Goal: Task Accomplishment & Management: Manage account settings

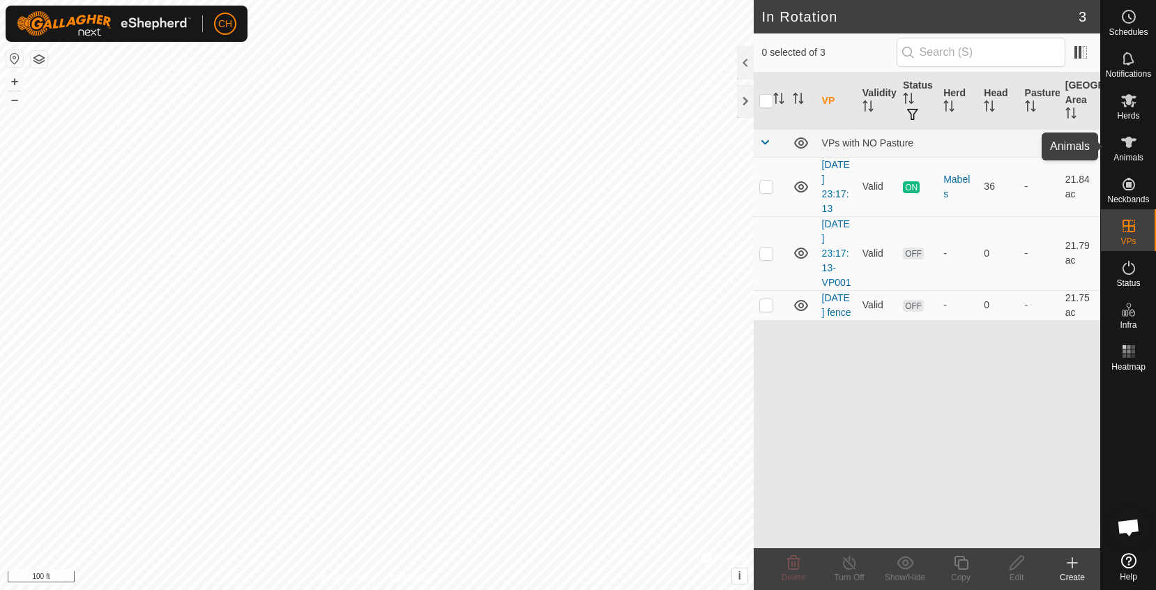
click at [1118, 142] on es-animals-svg-icon at bounding box center [1128, 142] width 25 height 22
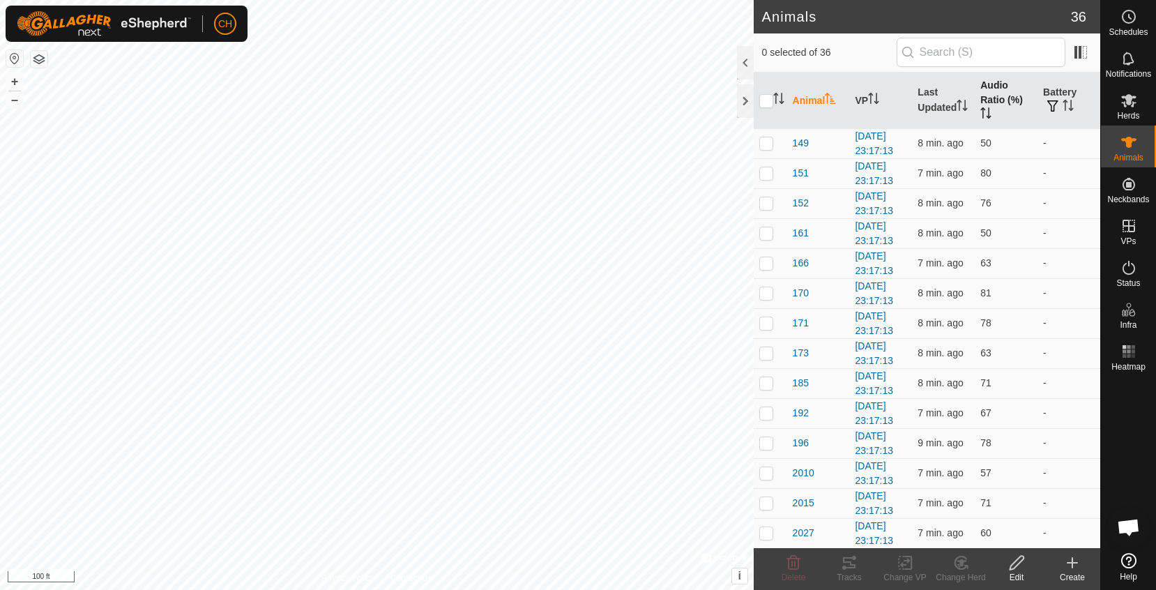
click at [989, 94] on th "Audio Ratio (%)" at bounding box center [1006, 101] width 63 height 56
click at [996, 101] on th "Audio Ratio (%)" at bounding box center [1006, 101] width 63 height 56
click at [798, 498] on span "161" at bounding box center [801, 502] width 16 height 15
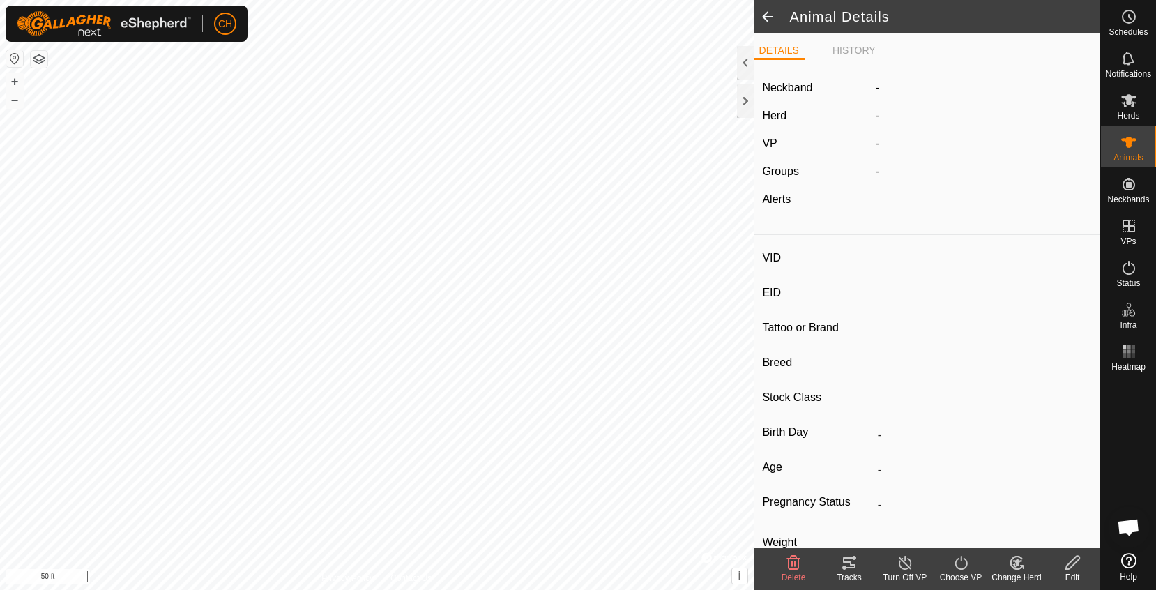
type input "161"
type input "-"
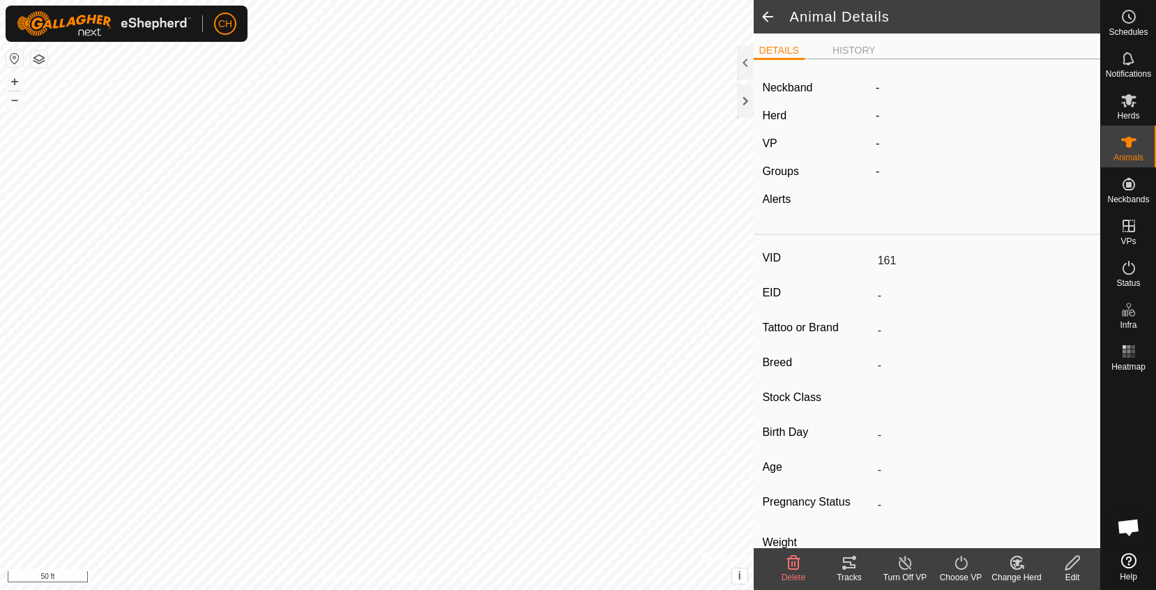
type input "-"
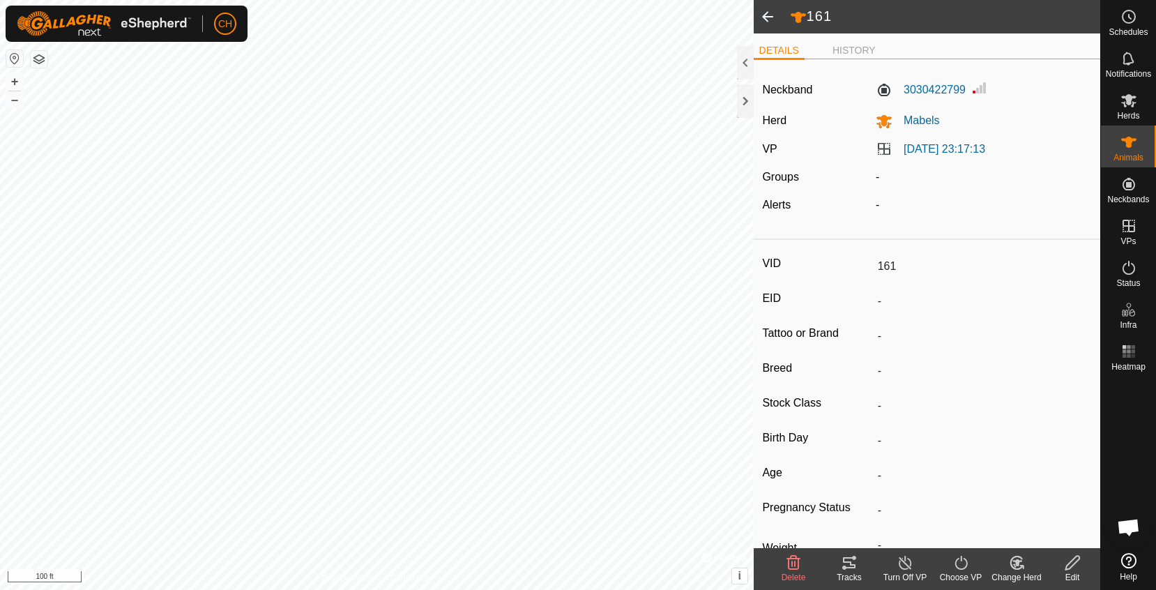
click at [769, 22] on span at bounding box center [768, 16] width 28 height 33
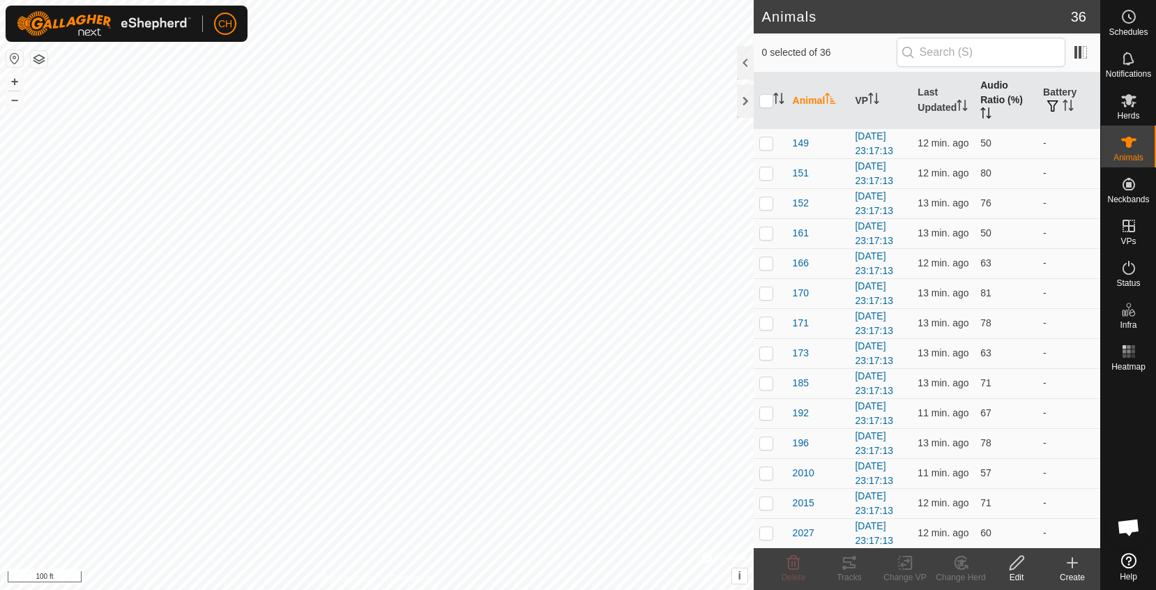
click at [999, 96] on th "Audio Ratio (%)" at bounding box center [1006, 101] width 63 height 56
click at [803, 179] on span "149" at bounding box center [801, 173] width 16 height 15
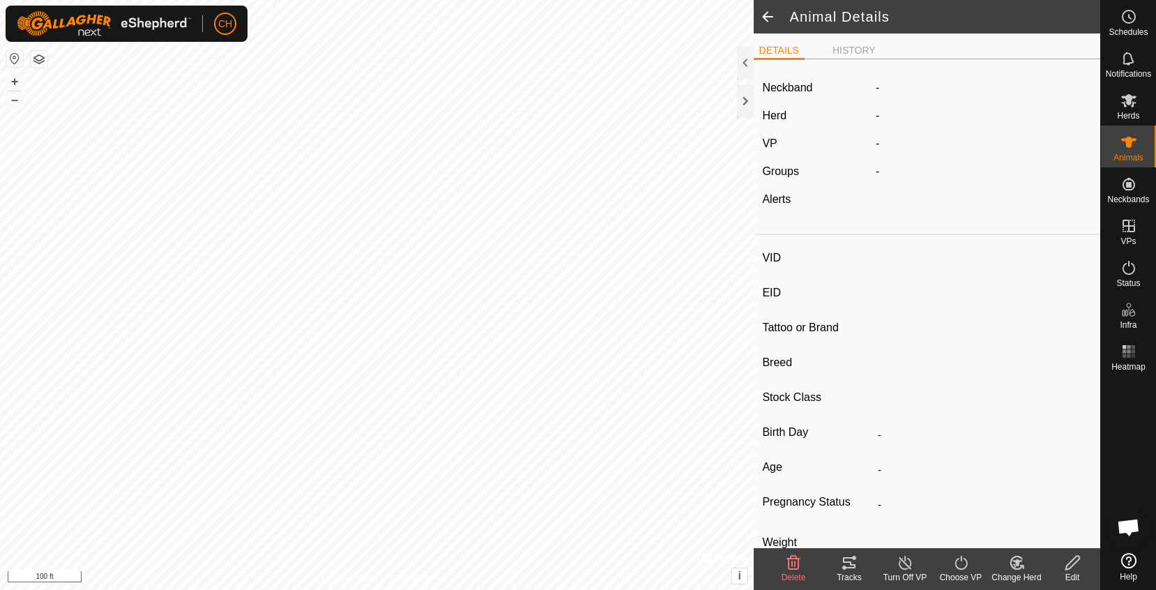
type input "149"
type input "-"
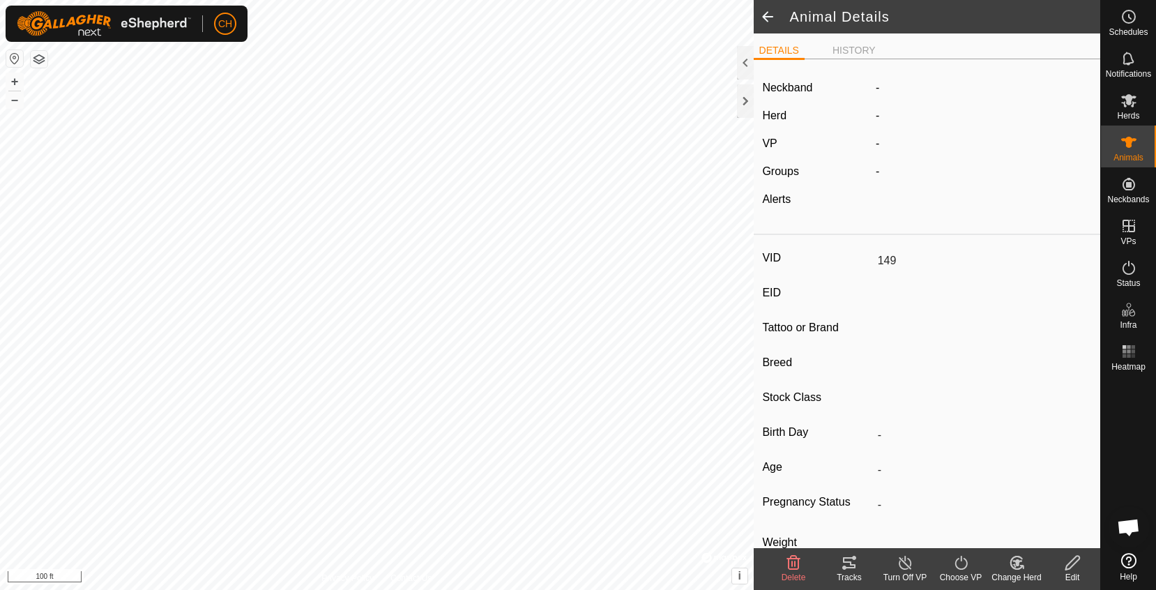
type input "-"
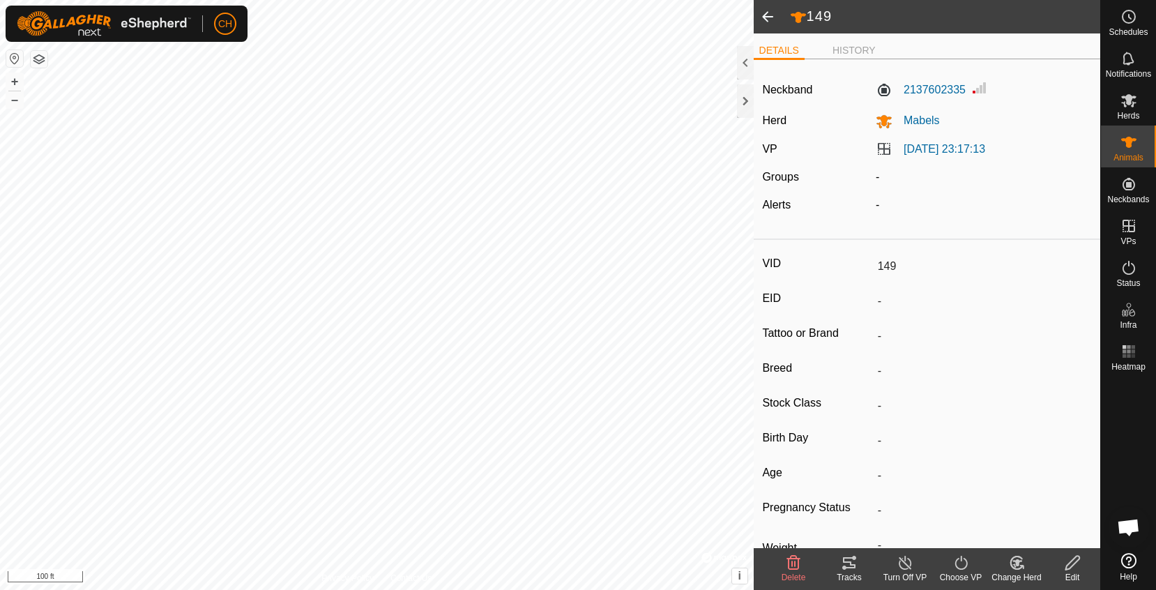
click at [767, 12] on span at bounding box center [768, 16] width 28 height 33
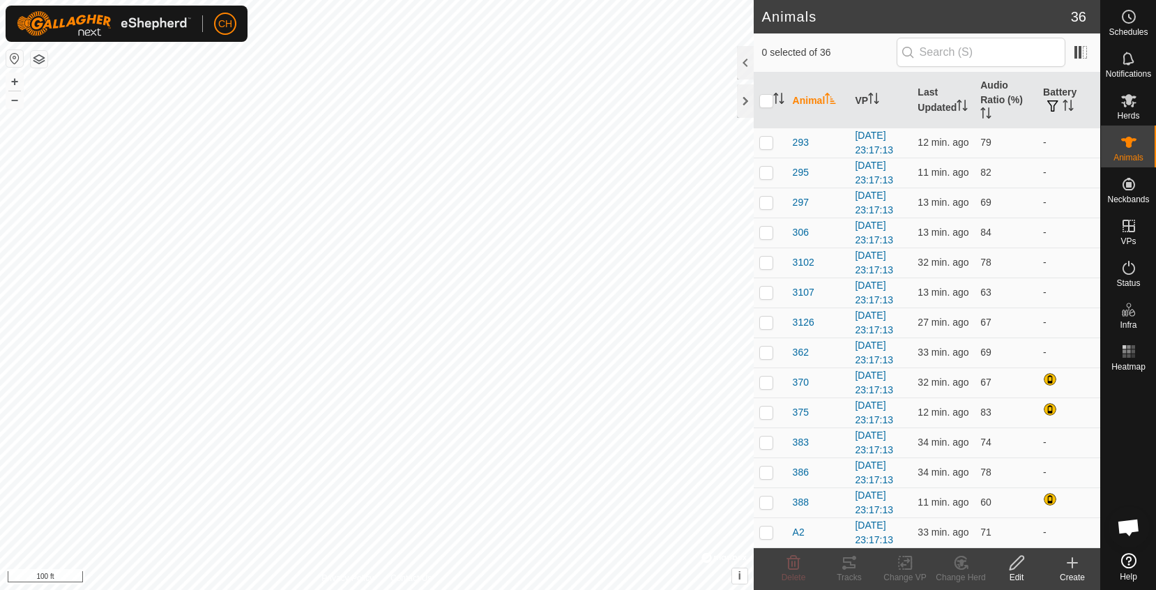
scroll to position [660, 0]
click at [1061, 103] on button "button" at bounding box center [1053, 107] width 20 height 14
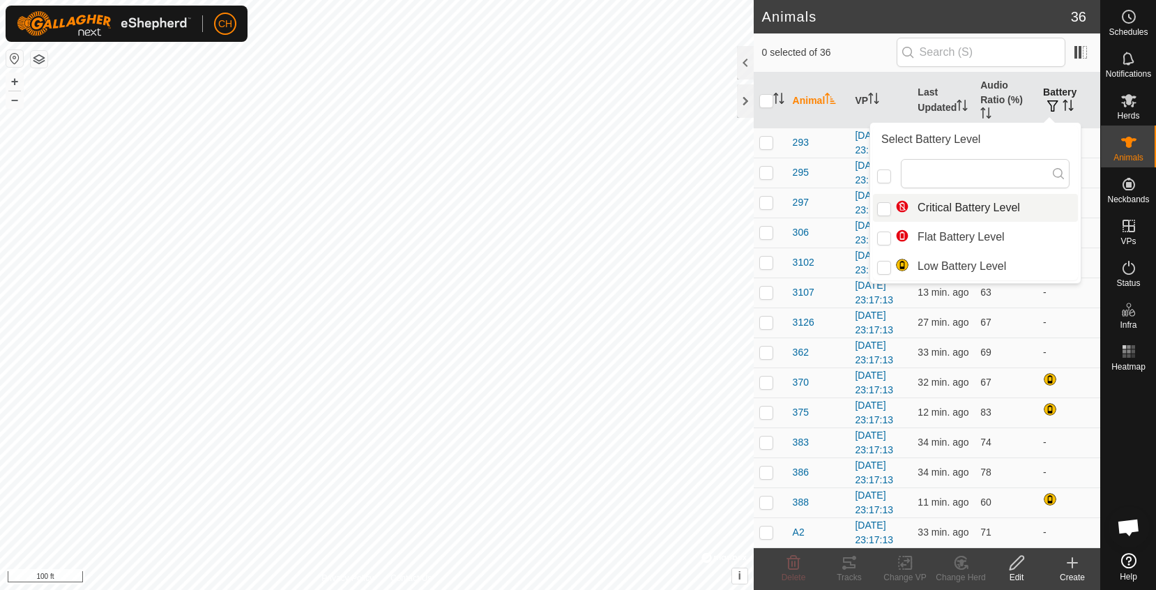
click at [1066, 94] on th "Battery" at bounding box center [1069, 101] width 63 height 56
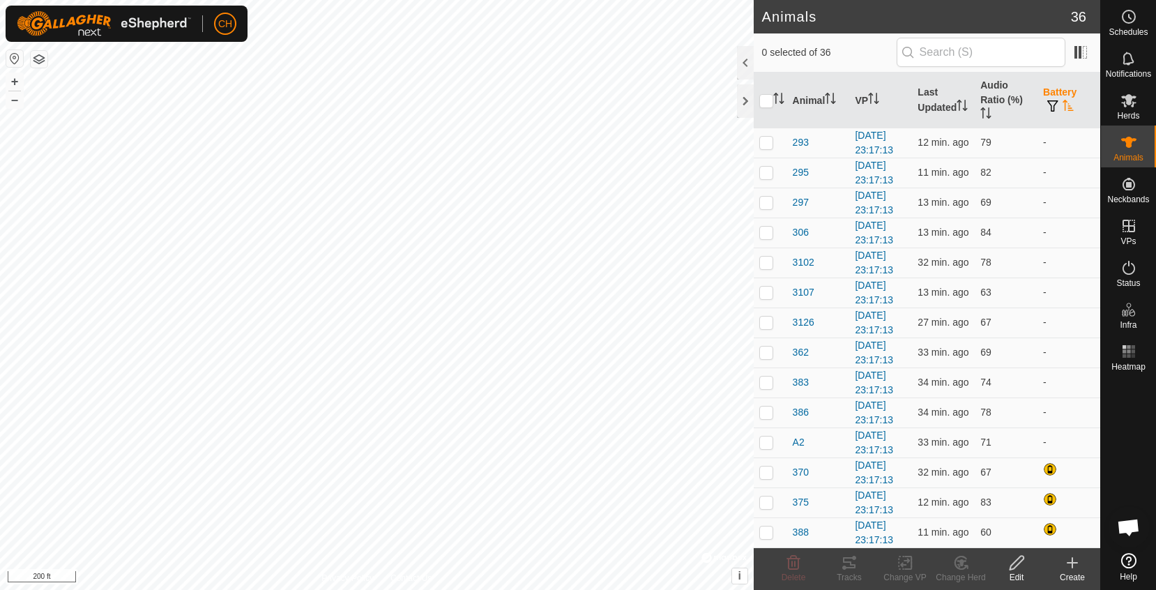
click at [1131, 529] on span "Open chat" at bounding box center [1128, 529] width 23 height 20
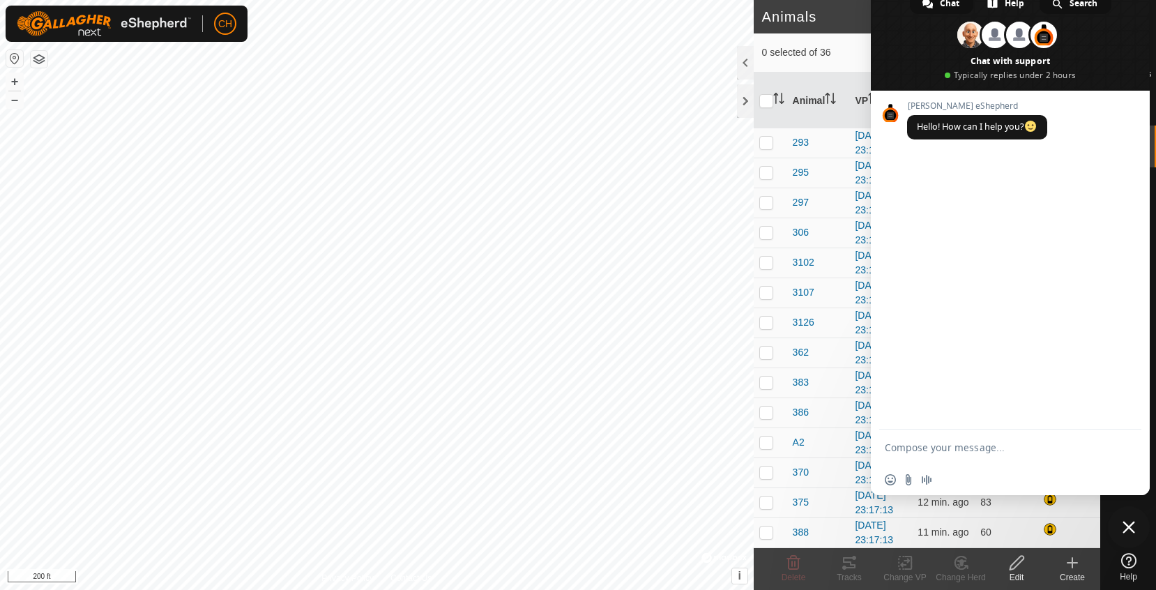
click at [1079, 10] on span "Search" at bounding box center [1084, 3] width 28 height 21
click at [1079, 589] on div "Chat Help Search Andrew Natasha Sharl And 12 more Chat with support Typically r…" at bounding box center [578, 590] width 1156 height 0
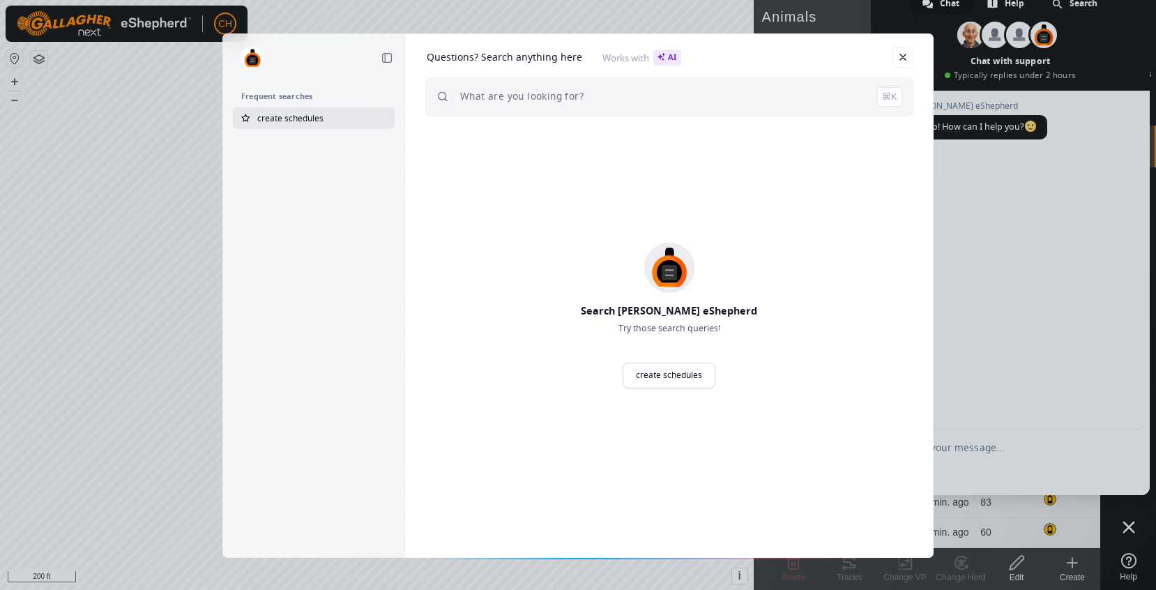
click at [282, 116] on span "create schedules" at bounding box center [290, 118] width 66 height 12
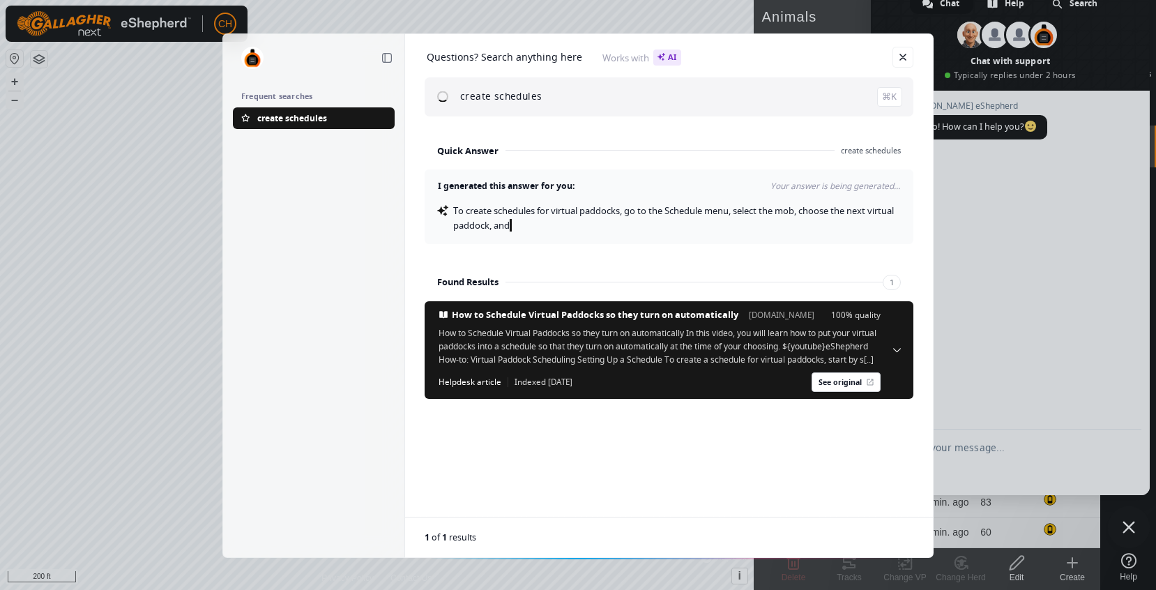
click at [298, 96] on h2 "Frequent searches" at bounding box center [313, 96] width 145 height 10
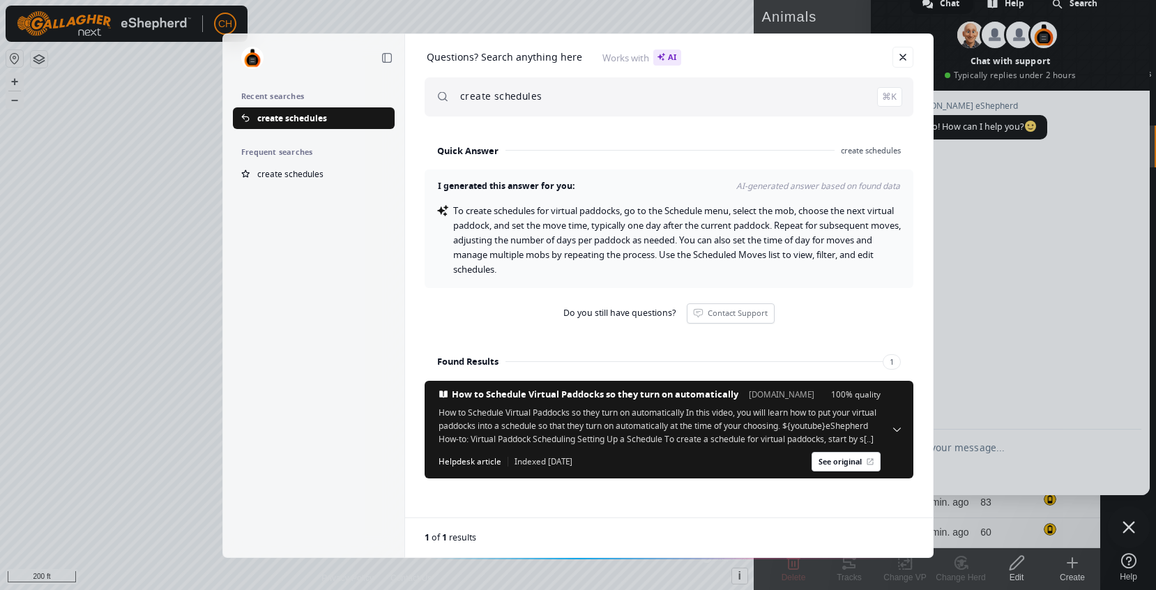
drag, startPoint x: 556, startPoint y: 92, endPoint x: 391, endPoint y: 82, distance: 165.6
click at [391, 82] on div "Collapse sidebar Recent searches create schedules Frequent searches create sche…" at bounding box center [577, 294] width 711 height 523
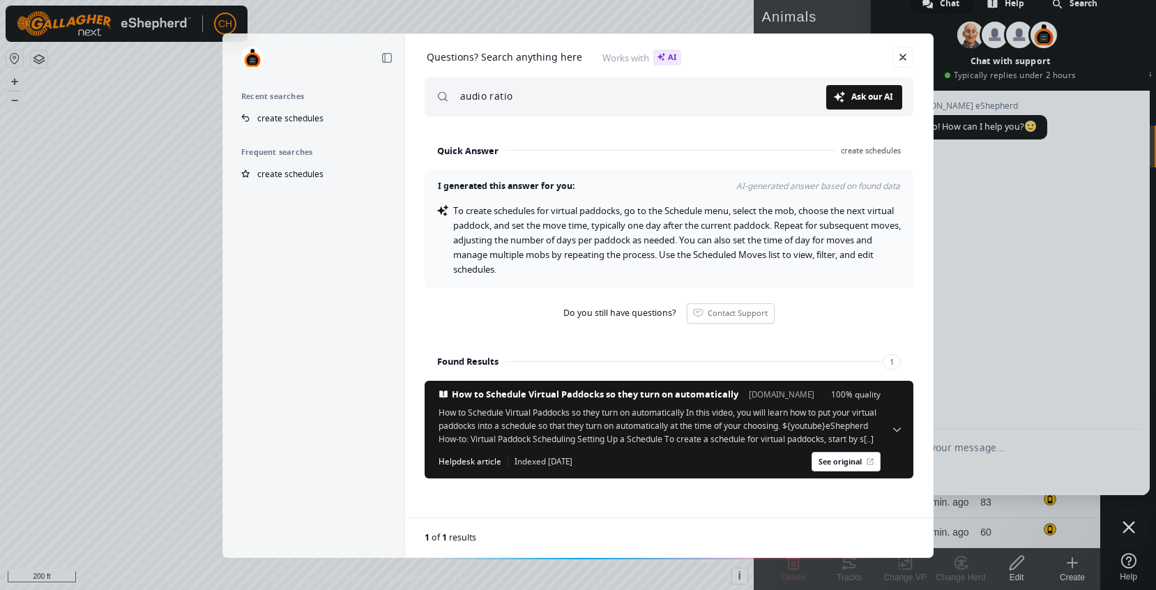
type input "audio ratio"
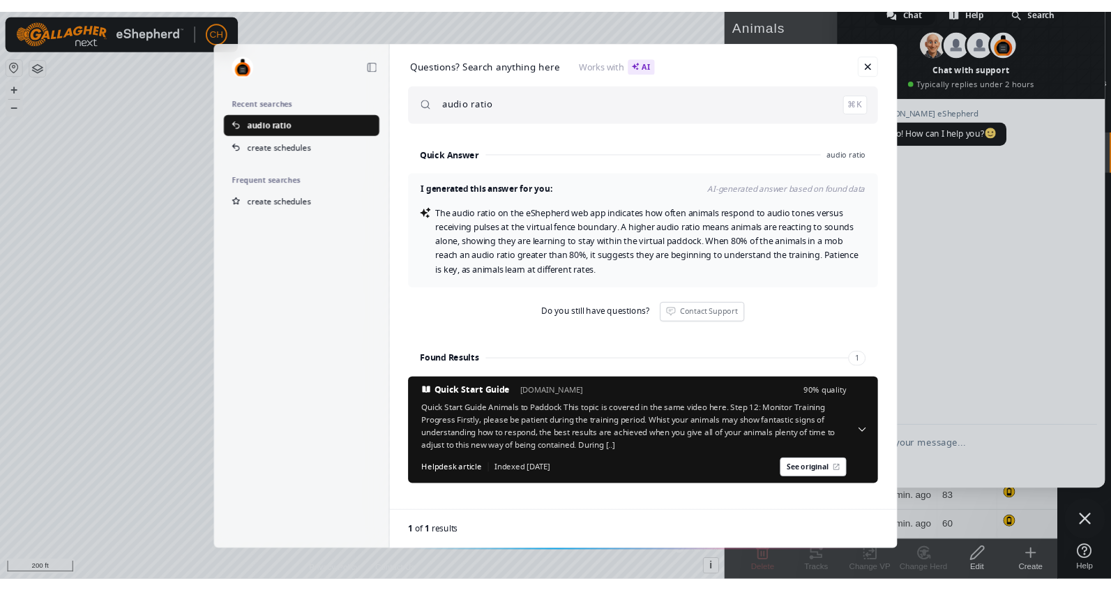
scroll to position [0, 0]
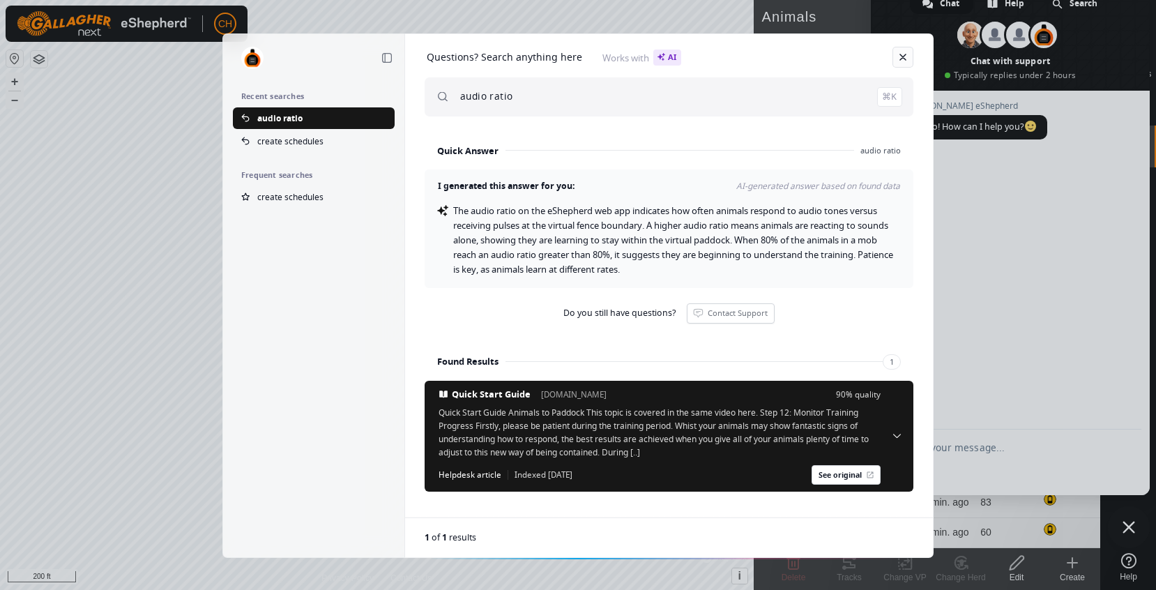
click at [906, 59] on link "Close" at bounding box center [903, 57] width 21 height 21
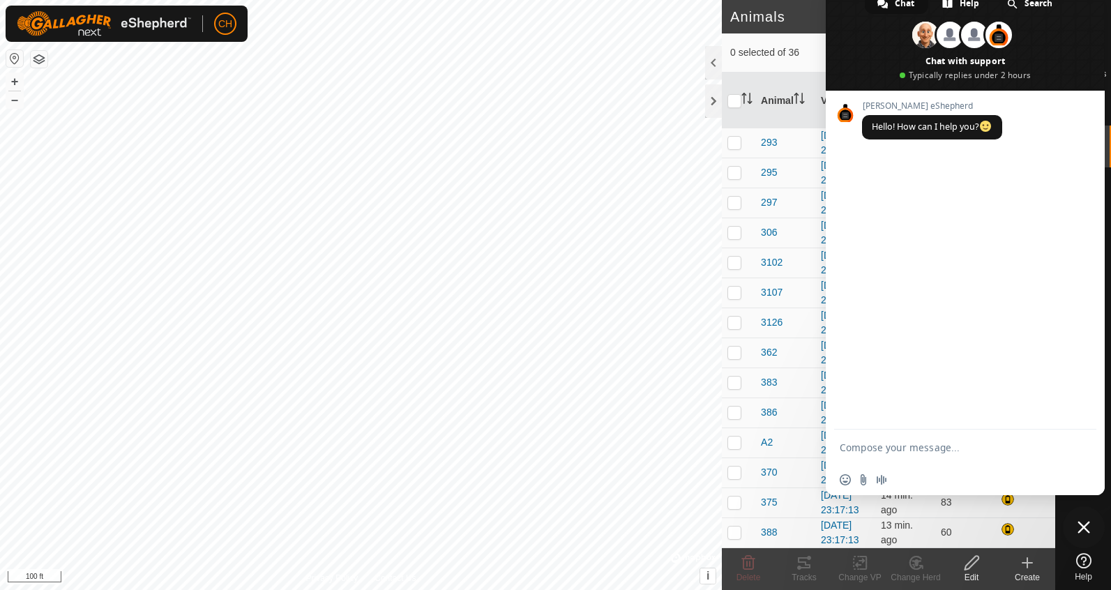
click at [1086, 526] on span "Close chat" at bounding box center [1083, 527] width 13 height 13
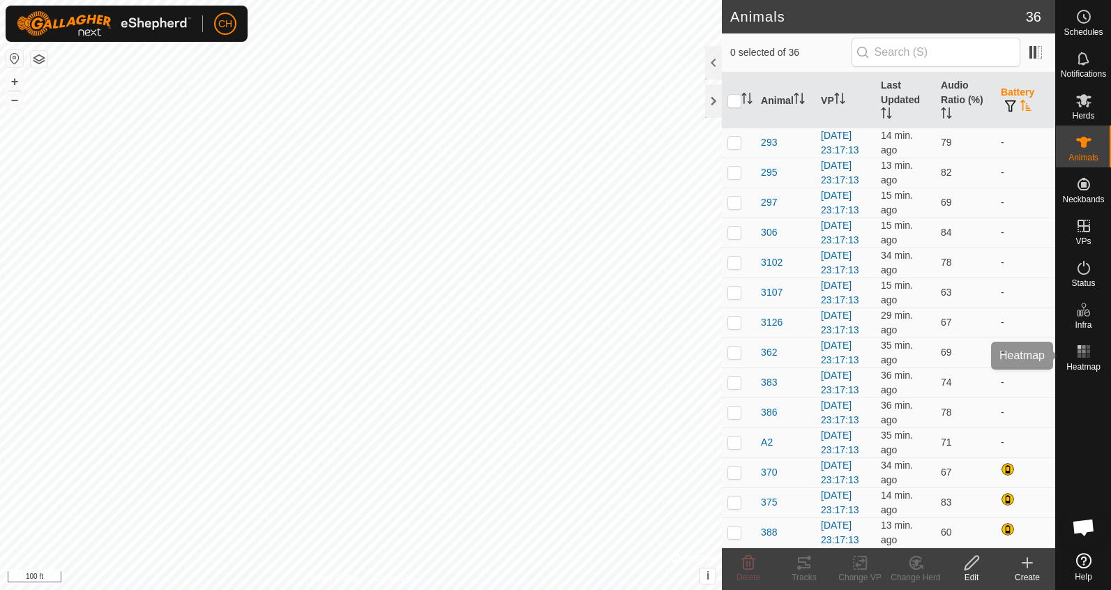
click at [1082, 361] on es-heatmap-svg-icon at bounding box center [1083, 351] width 25 height 22
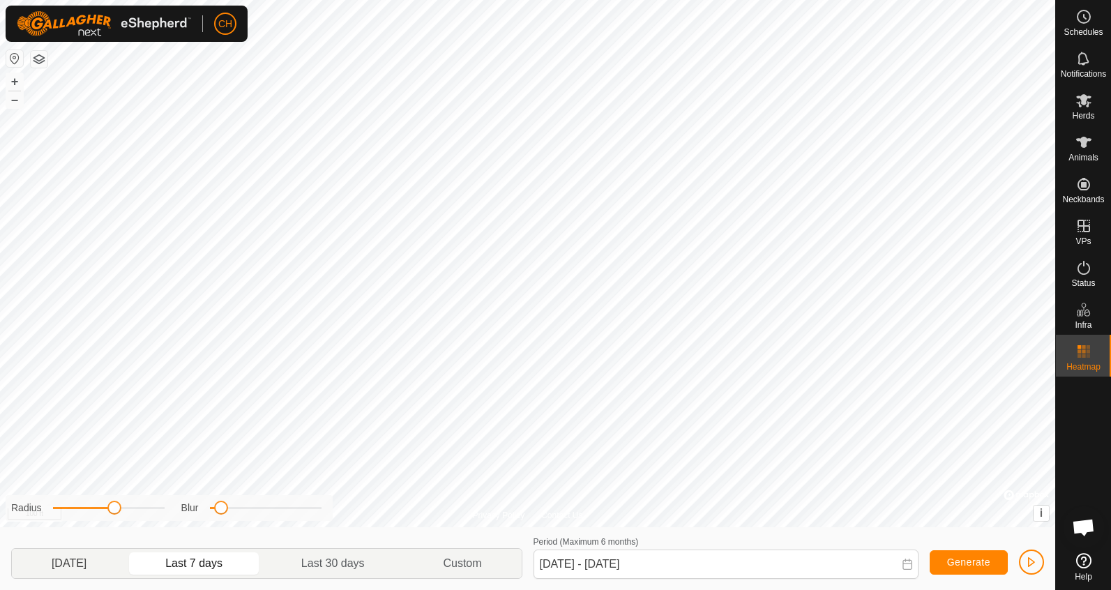
click at [94, 567] on p-togglebutton "Yesterday" at bounding box center [69, 563] width 114 height 29
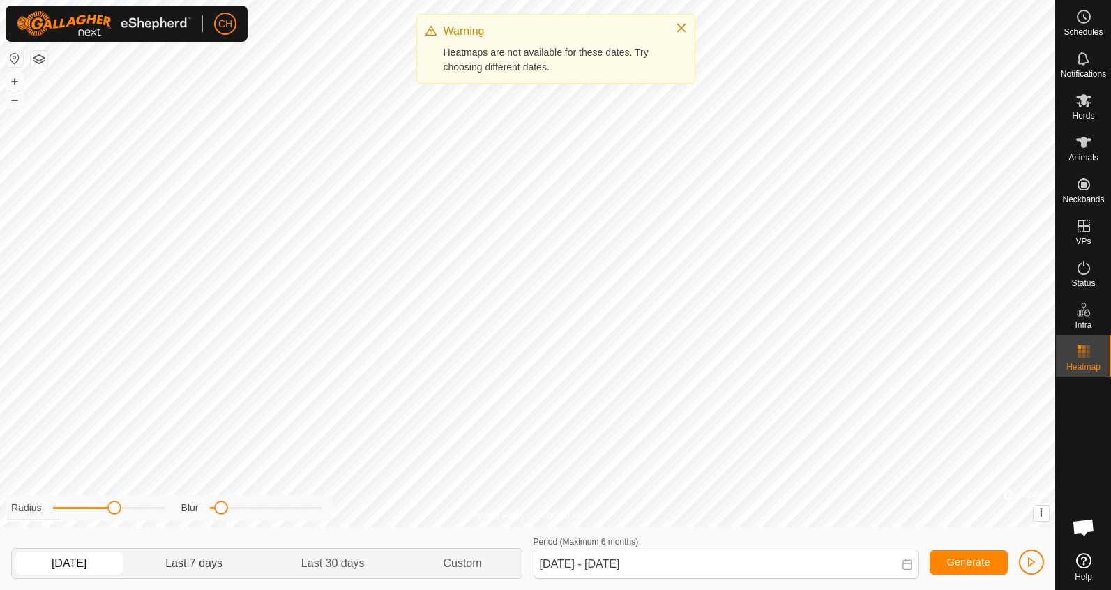
click at [160, 552] on p-togglebutton "Last 7 days" at bounding box center [194, 563] width 136 height 29
type input "Sep 10, 2025 - Sep 16, 2025"
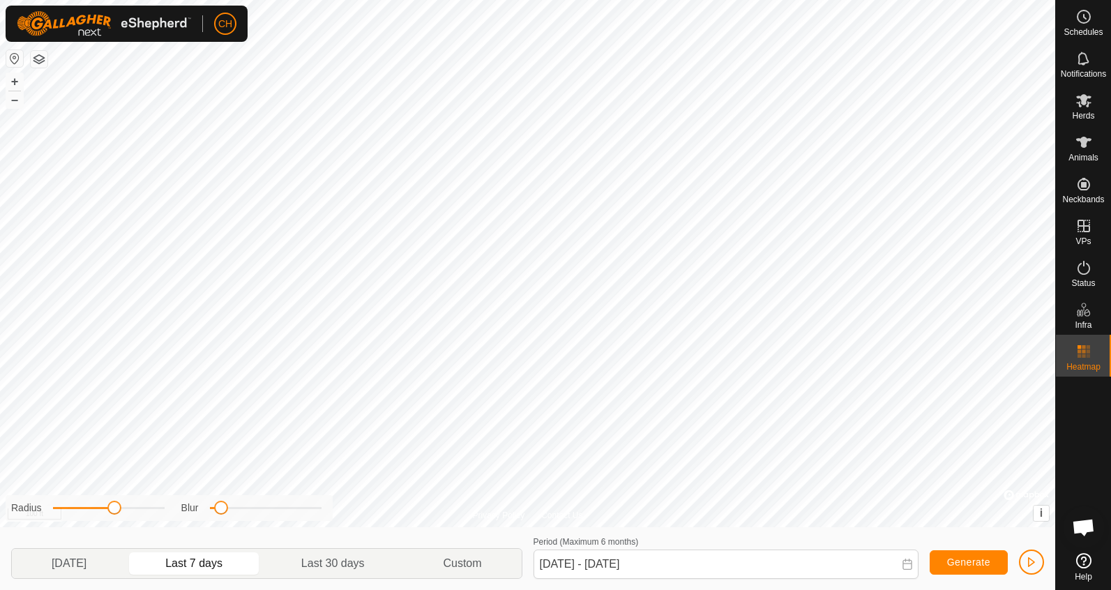
click at [973, 560] on span "Generate" at bounding box center [968, 561] width 43 height 11
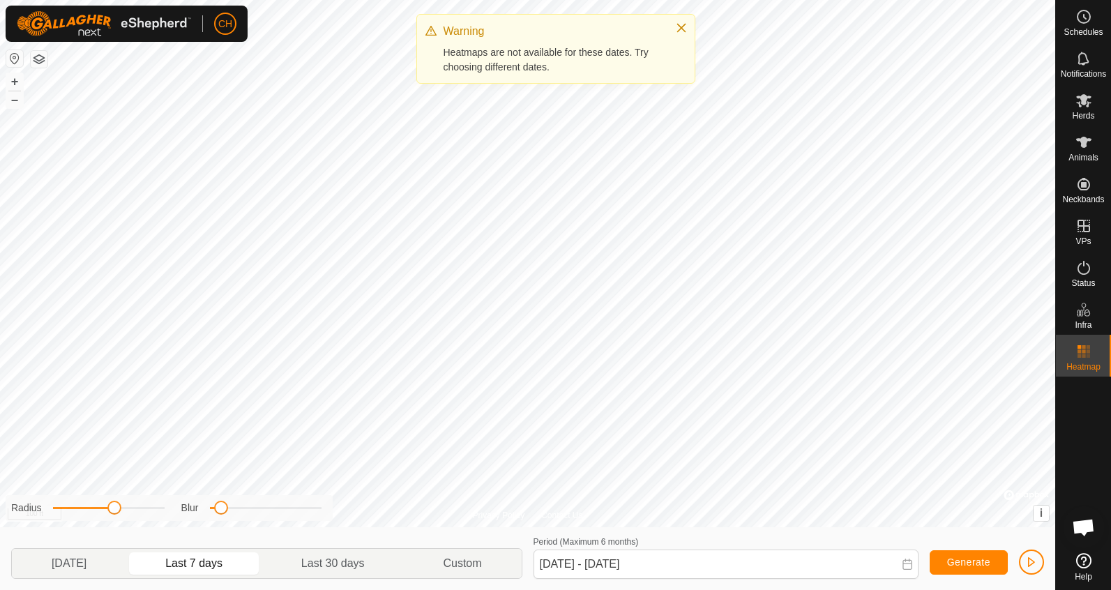
click at [1031, 564] on span "button" at bounding box center [1031, 561] width 11 height 11
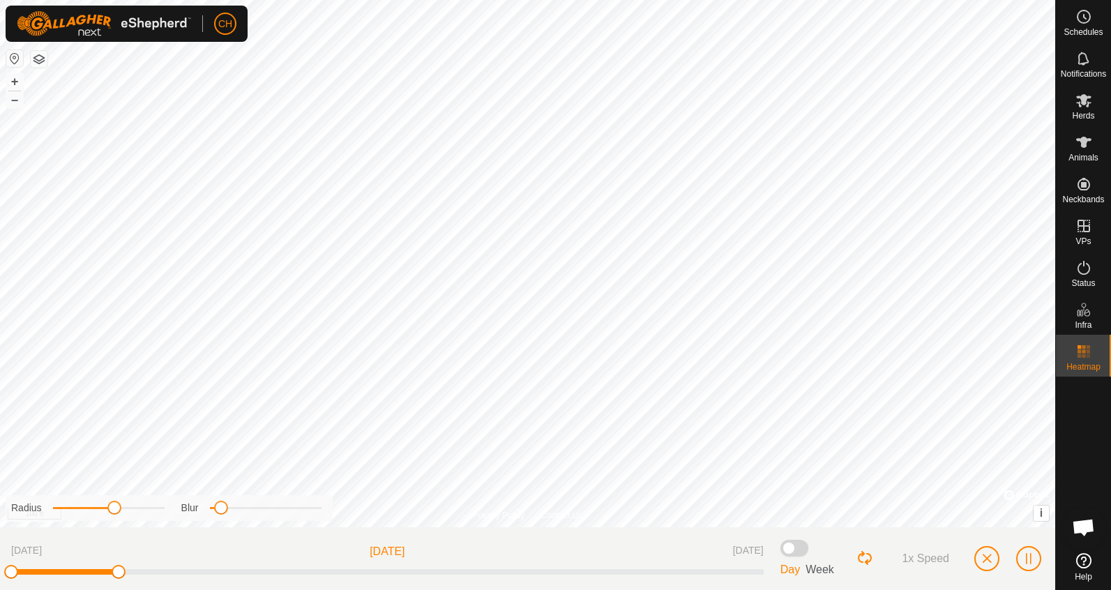
click at [792, 548] on span at bounding box center [794, 548] width 28 height 17
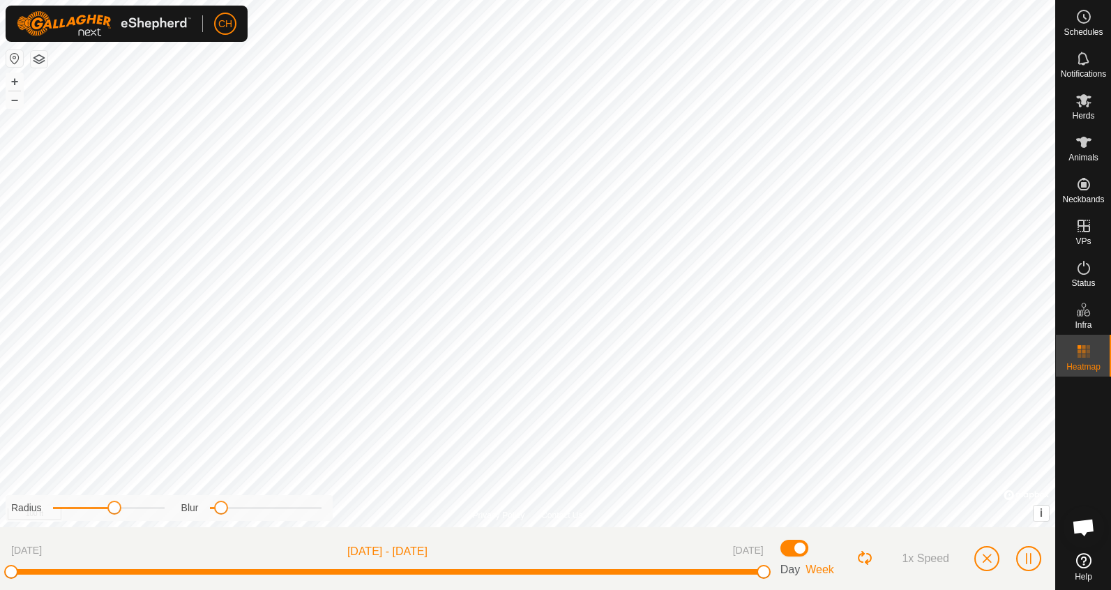
click at [805, 547] on span at bounding box center [794, 548] width 28 height 17
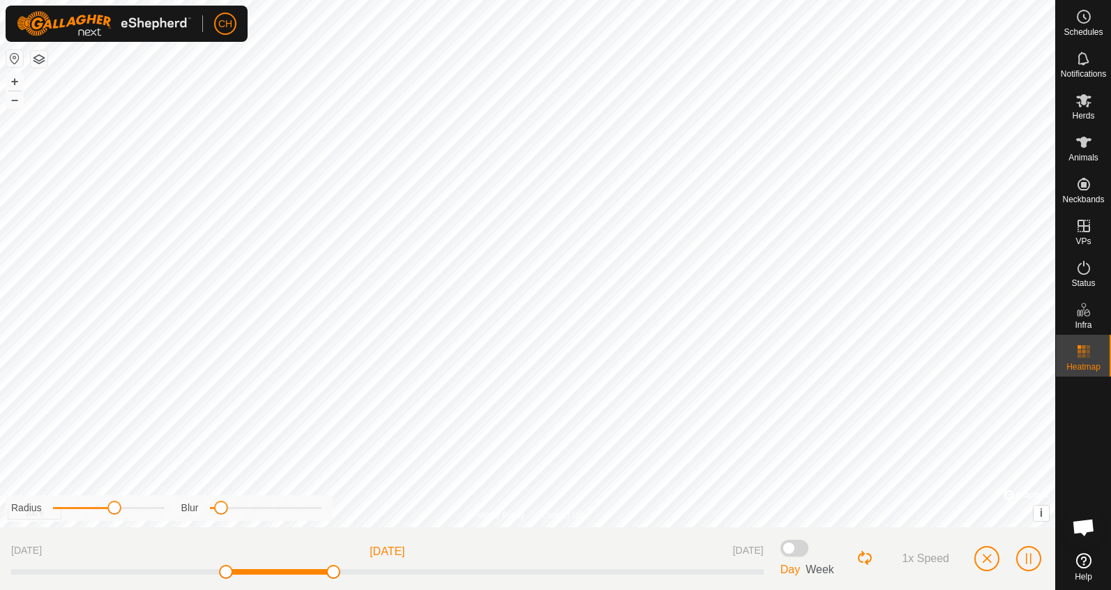
click at [991, 562] on span "button" at bounding box center [986, 558] width 11 height 11
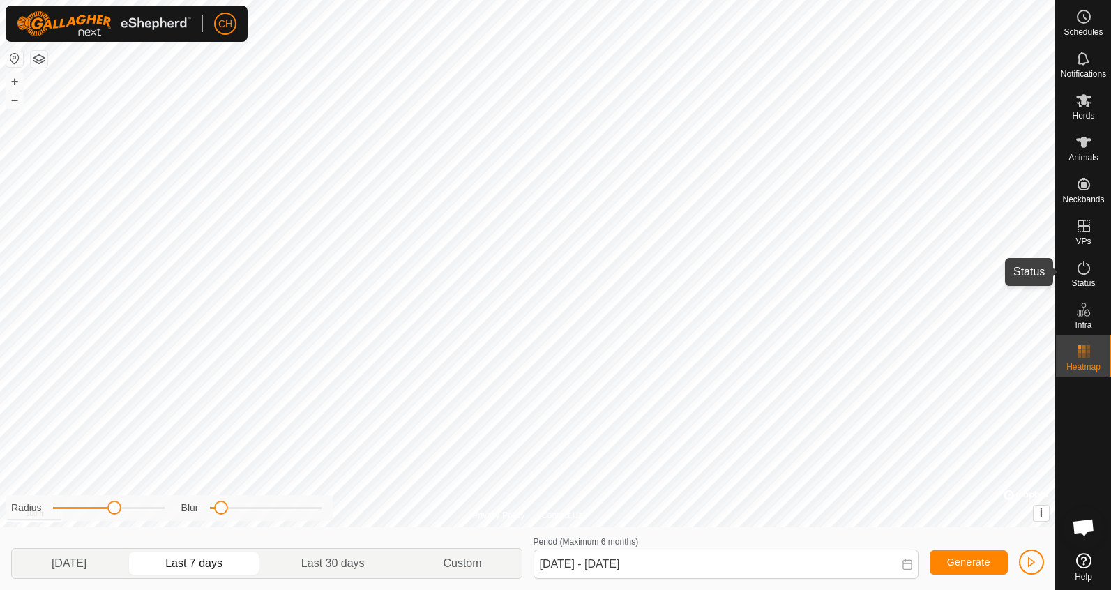
click at [1083, 270] on icon at bounding box center [1083, 267] width 17 height 17
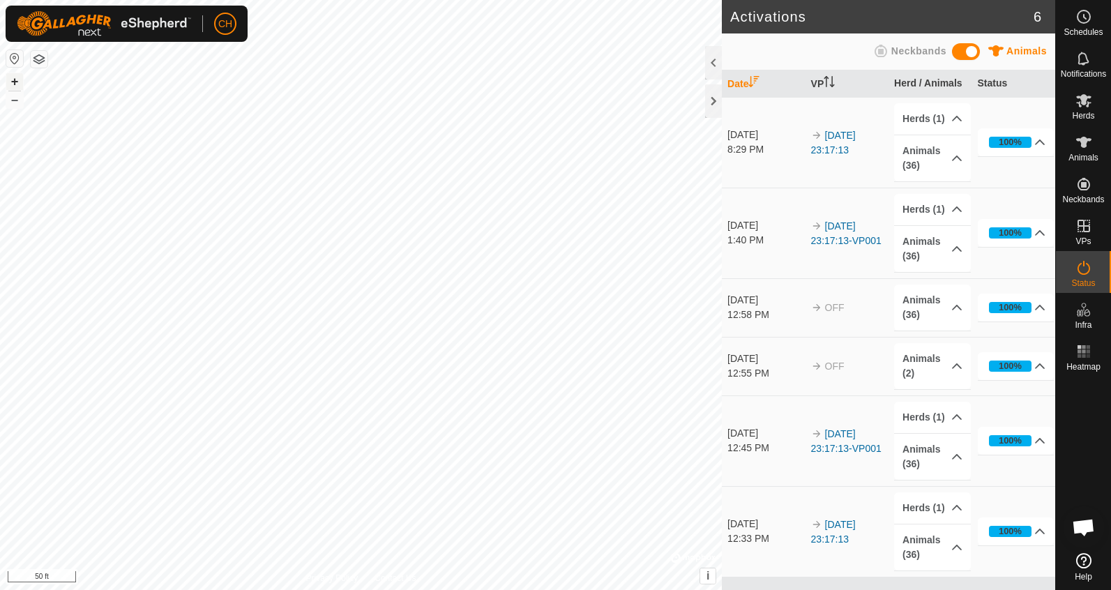
click at [15, 81] on button "+" at bounding box center [14, 81] width 17 height 17
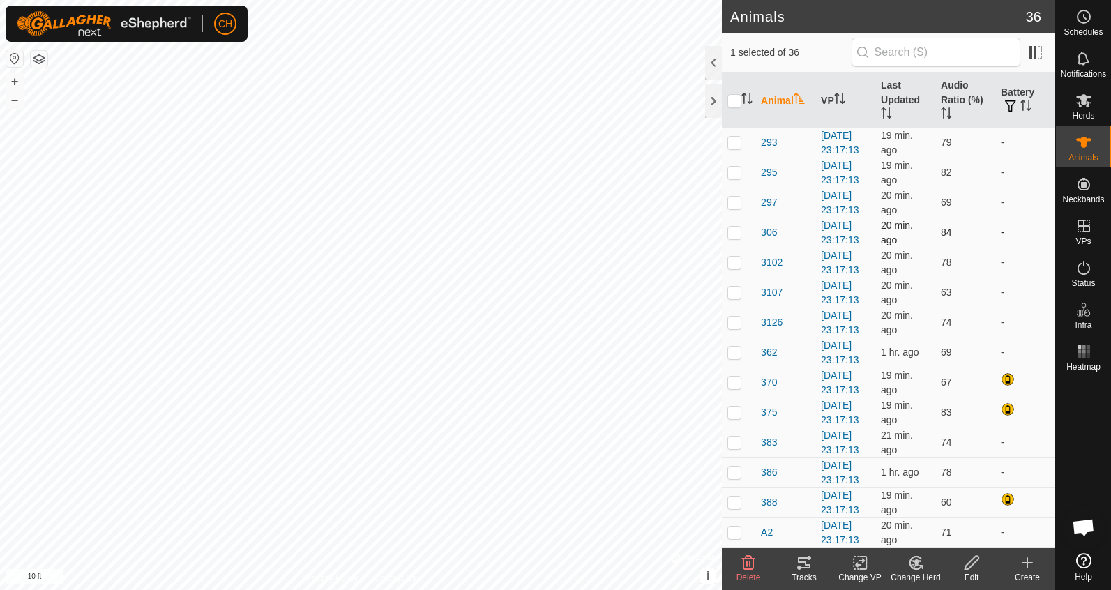
scroll to position [836, 0]
click at [955, 95] on th "Audio Ratio (%)" at bounding box center [965, 101] width 60 height 56
click at [16, 103] on button "–" at bounding box center [14, 99] width 17 height 17
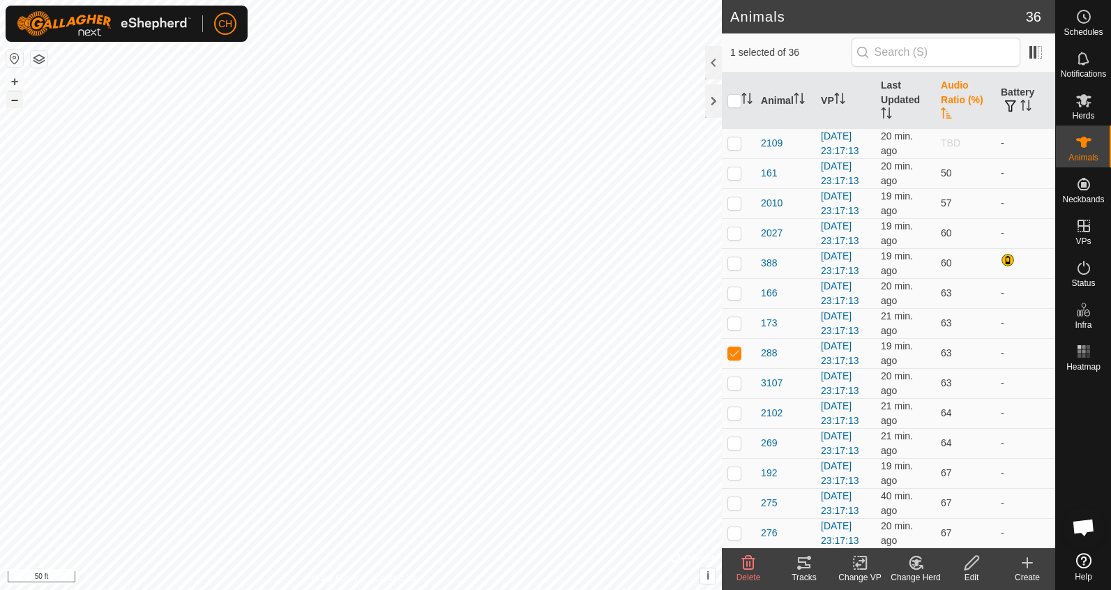
click at [17, 102] on button "–" at bounding box center [14, 99] width 17 height 17
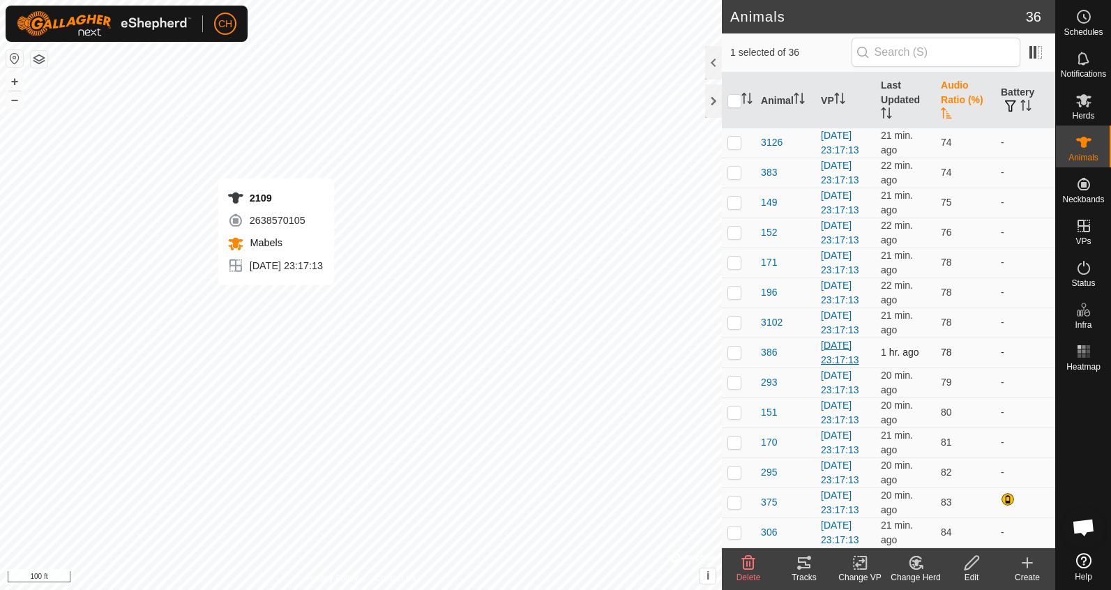
checkbox input "true"
checkbox input "false"
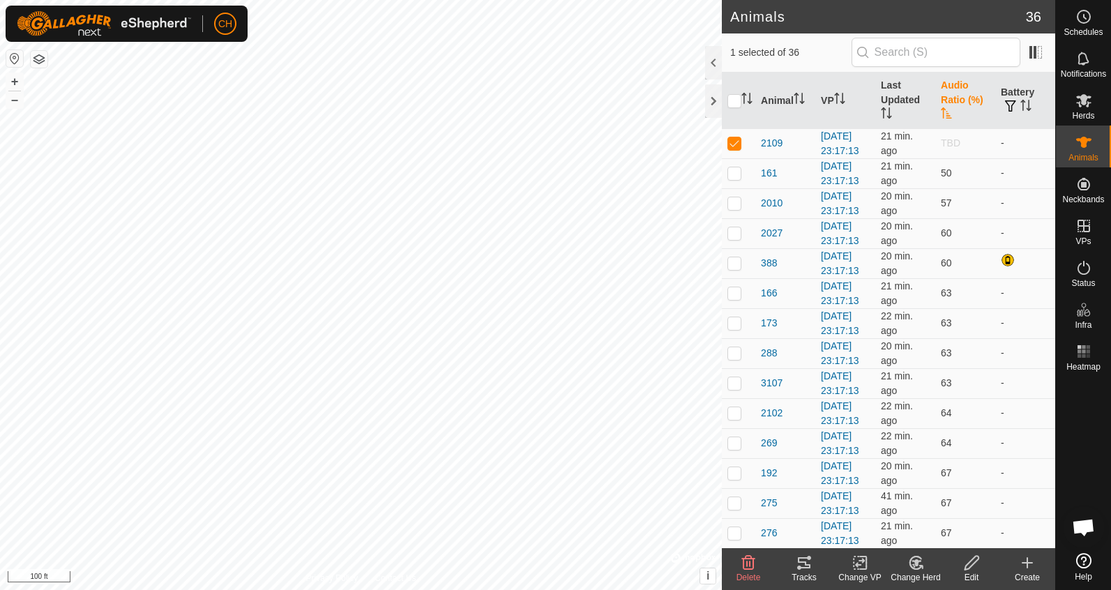
scroll to position [0, 0]
checkbox input "false"
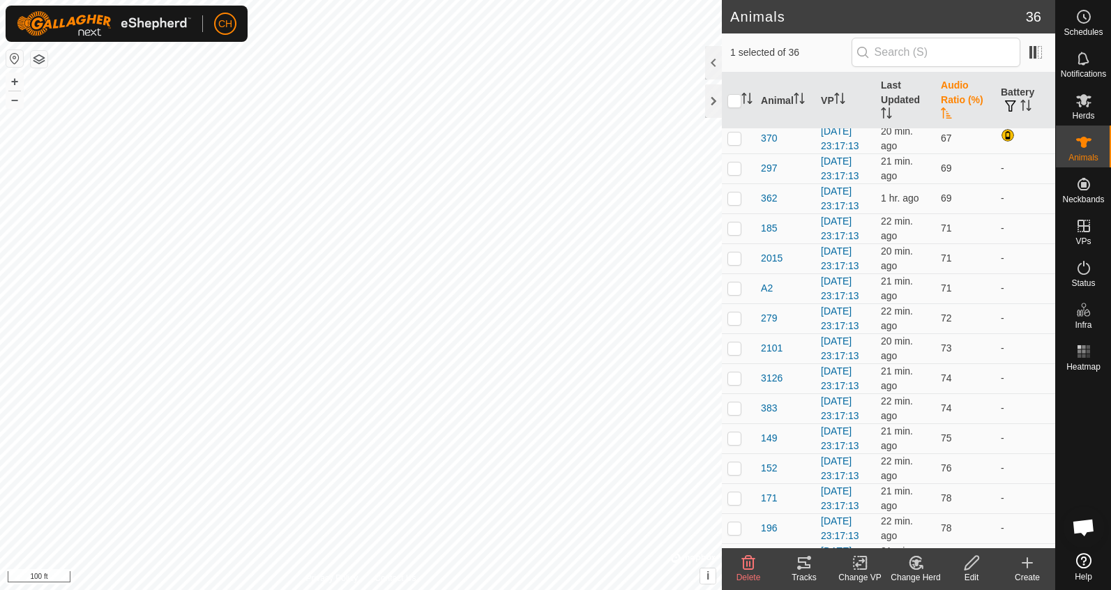
click at [735, 54] on p-checkbox at bounding box center [734, 48] width 14 height 11
checkbox input "false"
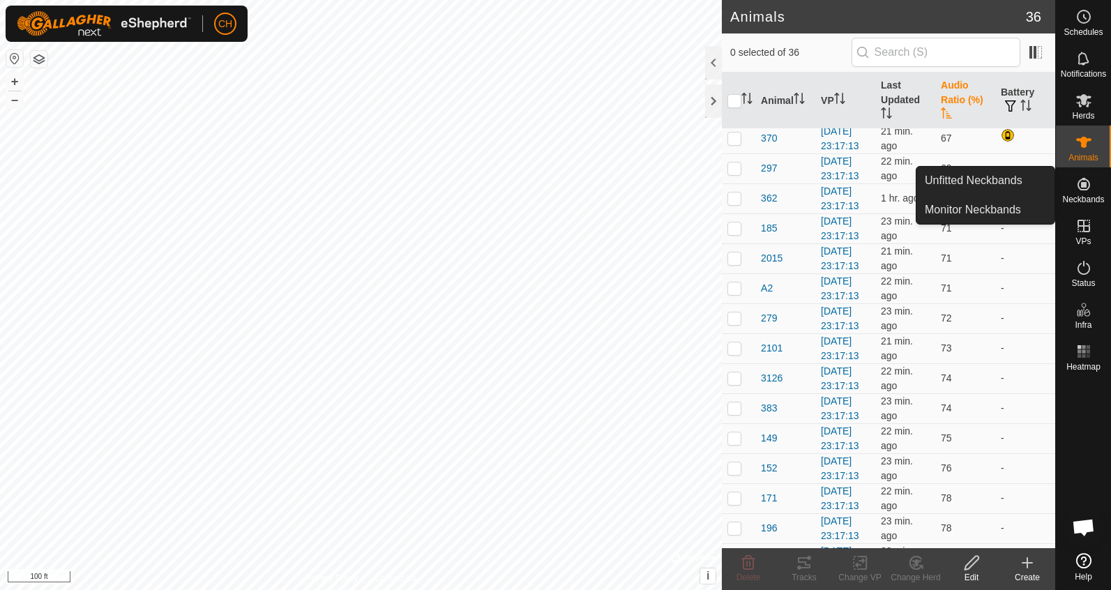
click at [1088, 194] on es-neckbands-svg-icon at bounding box center [1083, 184] width 25 height 22
click at [1009, 186] on link "Unfitted Neckbands" at bounding box center [985, 181] width 138 height 28
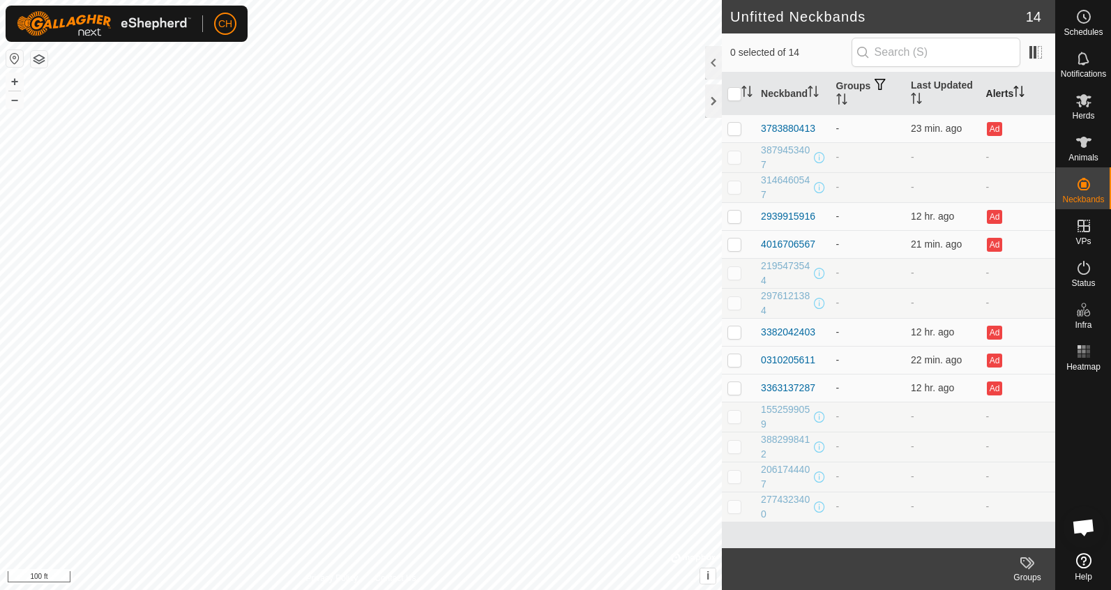
click at [1003, 98] on th "Alerts" at bounding box center [1017, 94] width 75 height 43
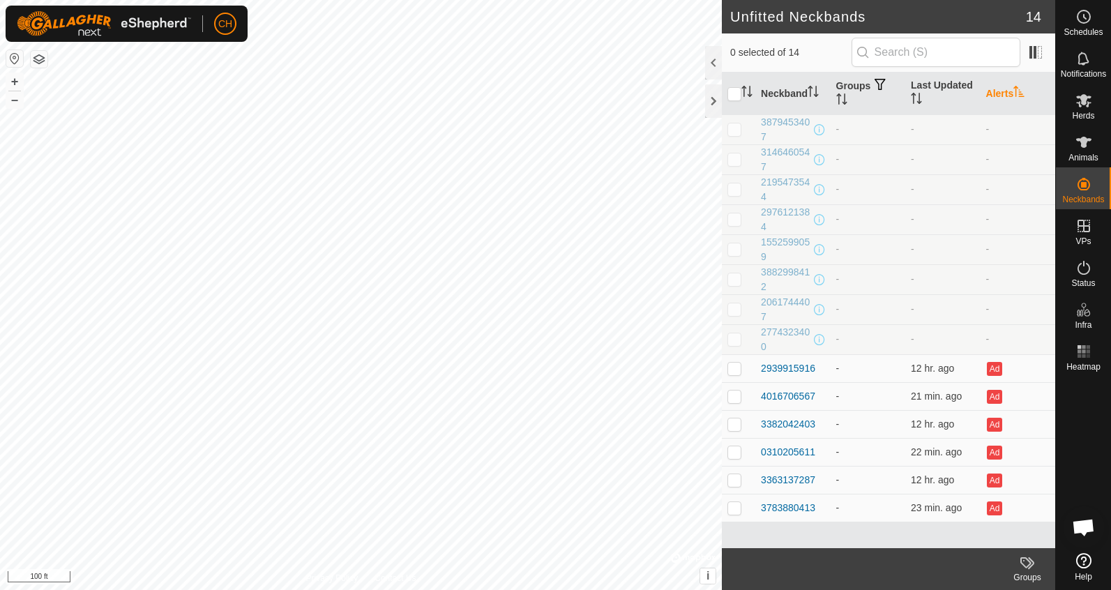
click at [1003, 99] on th "Alerts" at bounding box center [1017, 94] width 75 height 43
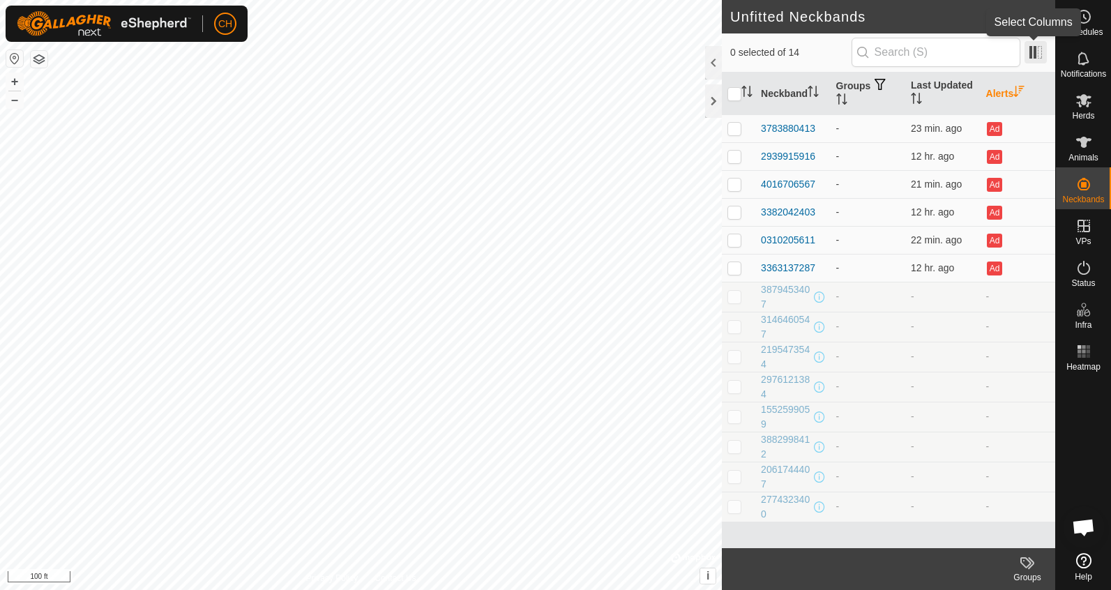
click at [1035, 52] on span at bounding box center [1035, 52] width 22 height 22
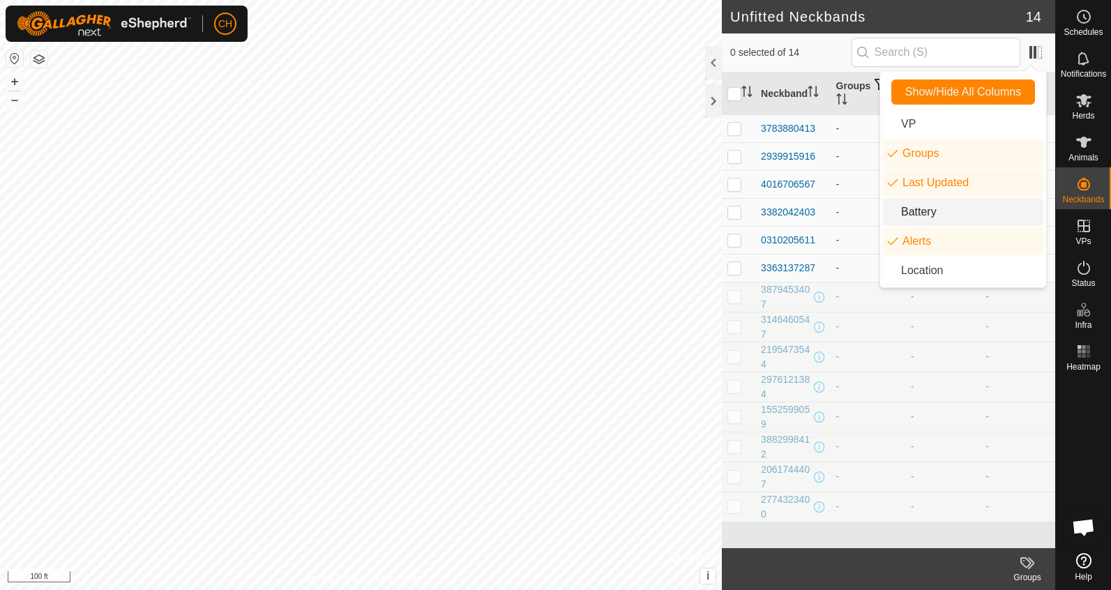
click at [942, 216] on li "Battery" at bounding box center [963, 212] width 160 height 28
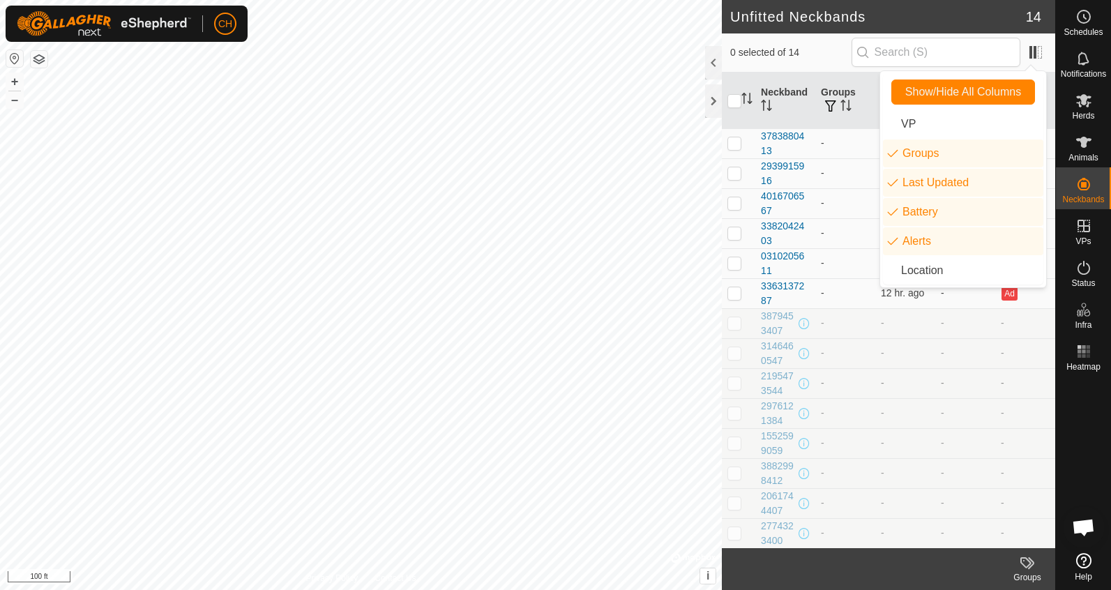
click at [945, 382] on td "-" at bounding box center [965, 383] width 60 height 30
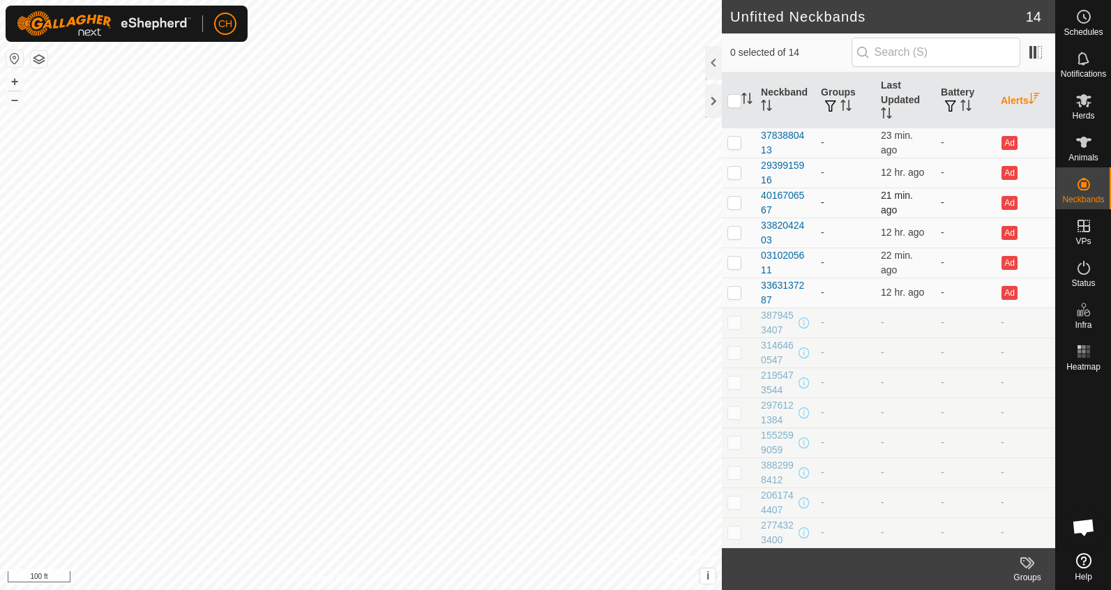
scroll to position [1, 0]
click at [1031, 54] on span at bounding box center [1035, 52] width 22 height 22
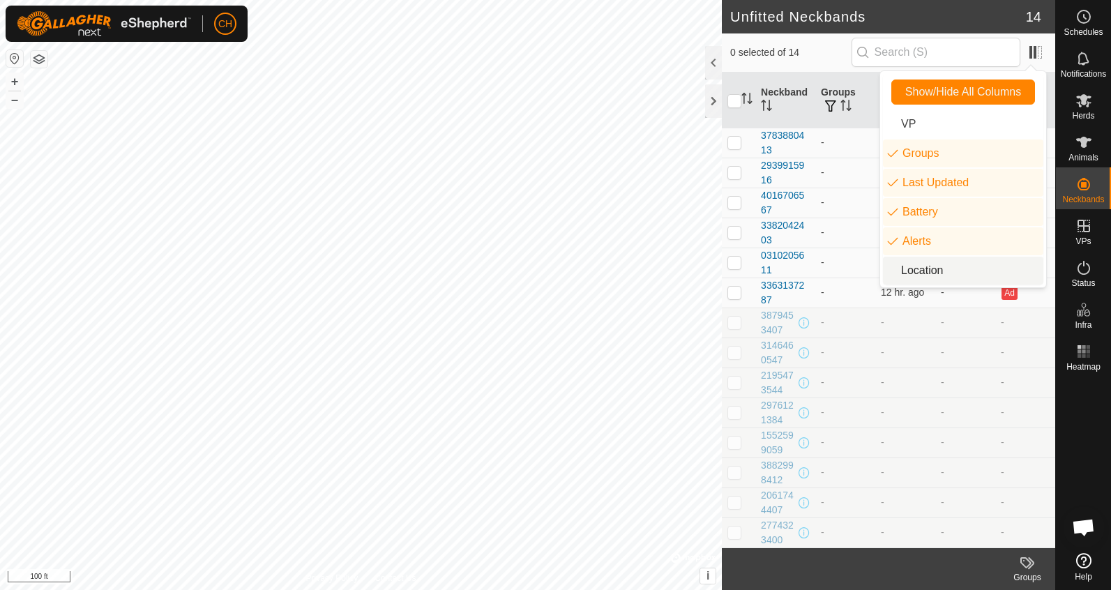
click at [956, 367] on td "-" at bounding box center [965, 382] width 60 height 30
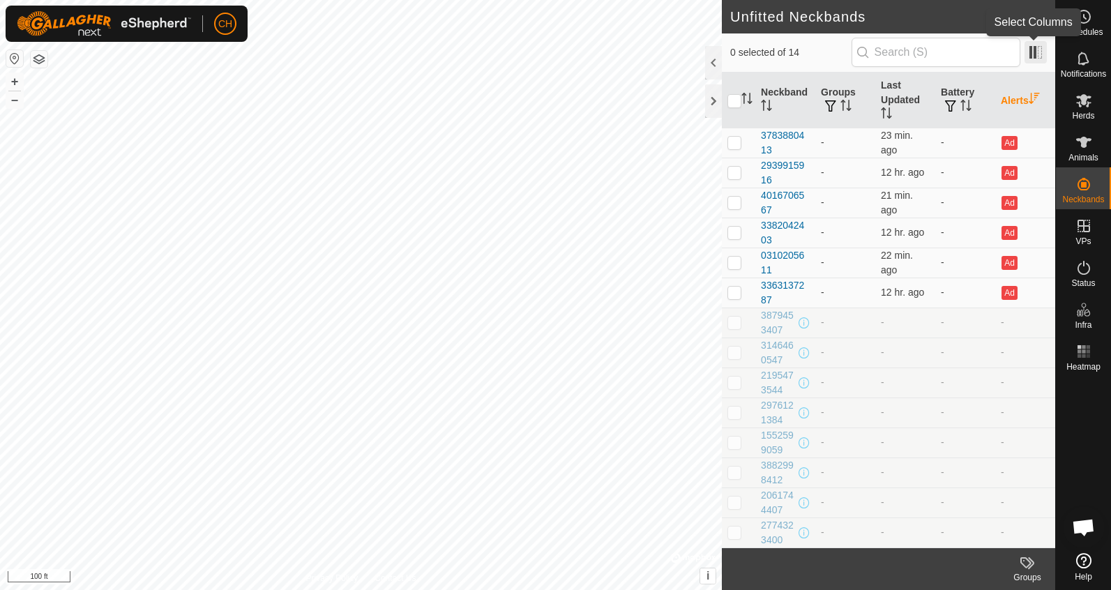
click at [1031, 52] on span at bounding box center [1035, 52] width 22 height 22
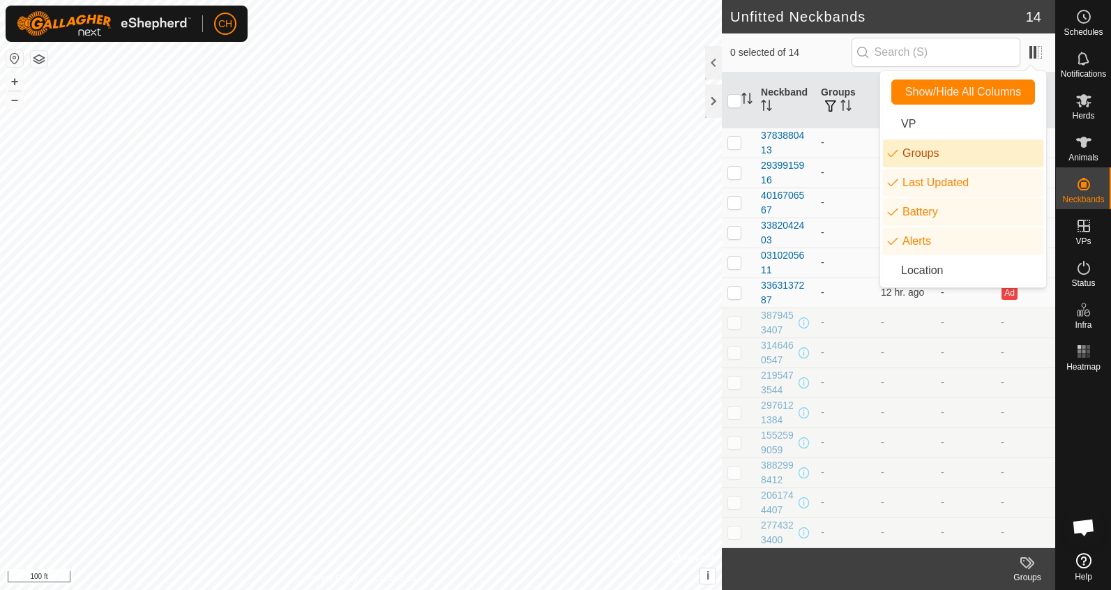
click at [964, 145] on li "Groups" at bounding box center [963, 153] width 160 height 28
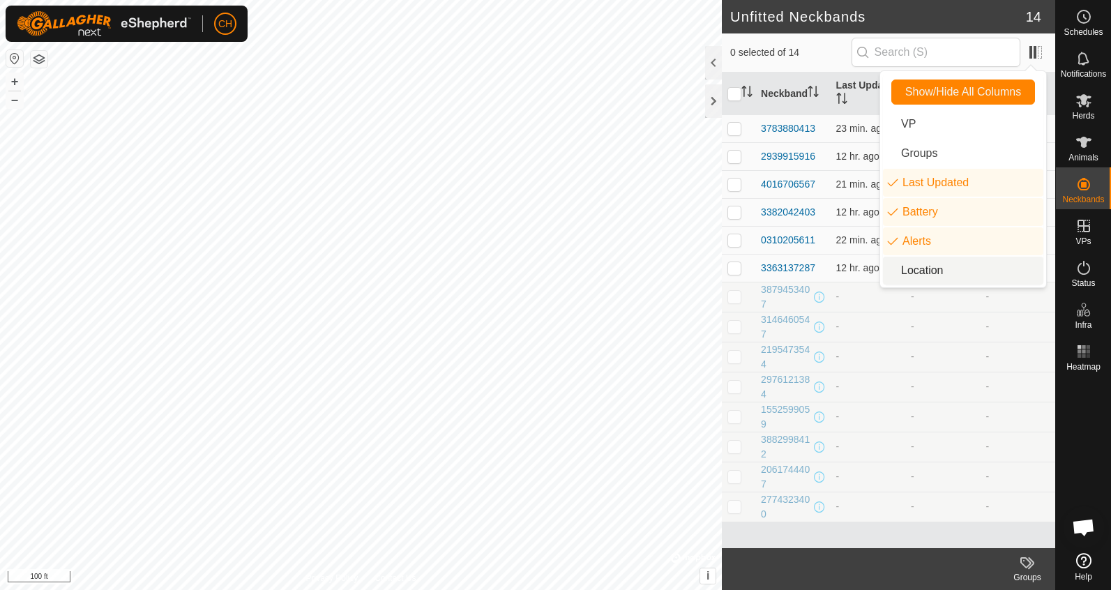
click at [895, 362] on td "-" at bounding box center [868, 357] width 75 height 30
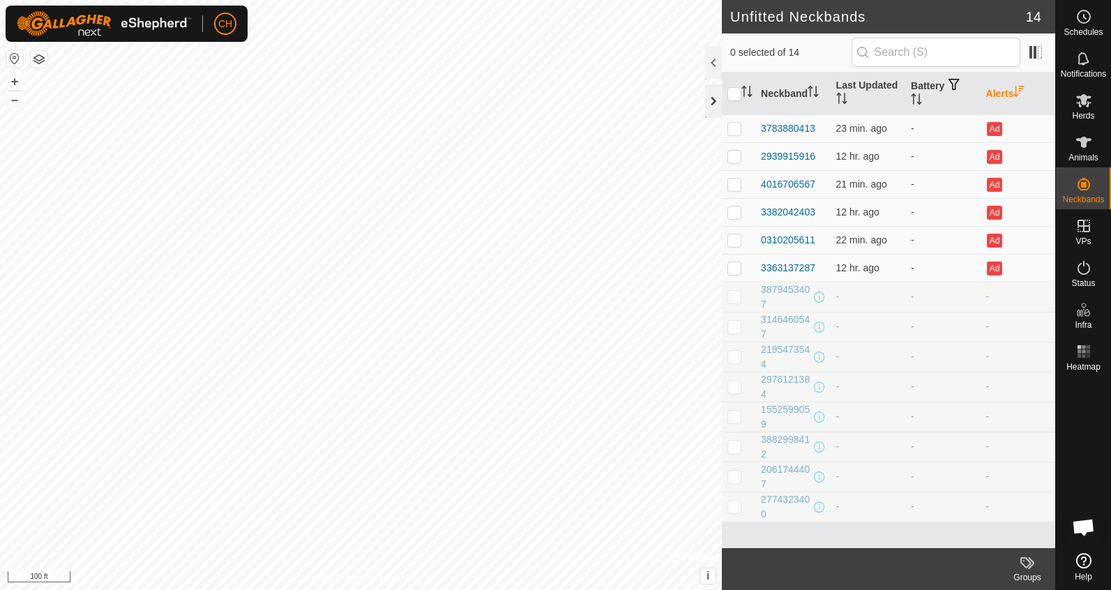
click at [711, 98] on div at bounding box center [713, 100] width 17 height 33
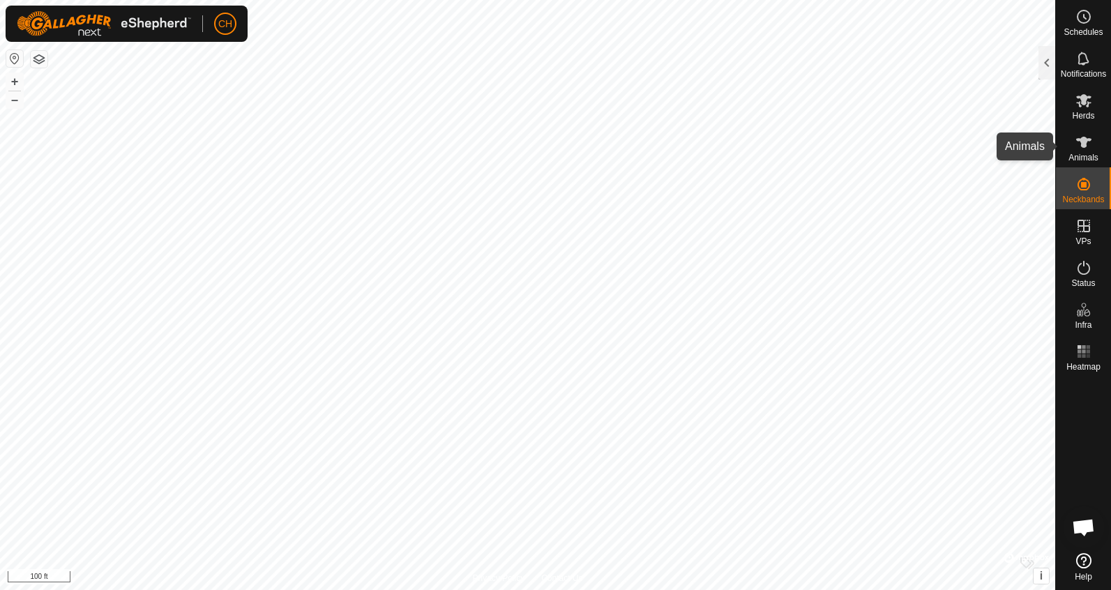
click at [1089, 148] on icon at bounding box center [1083, 142] width 17 height 17
click at [1077, 155] on span "Animals" at bounding box center [1083, 157] width 30 height 8
click at [1044, 59] on div at bounding box center [1046, 62] width 17 height 33
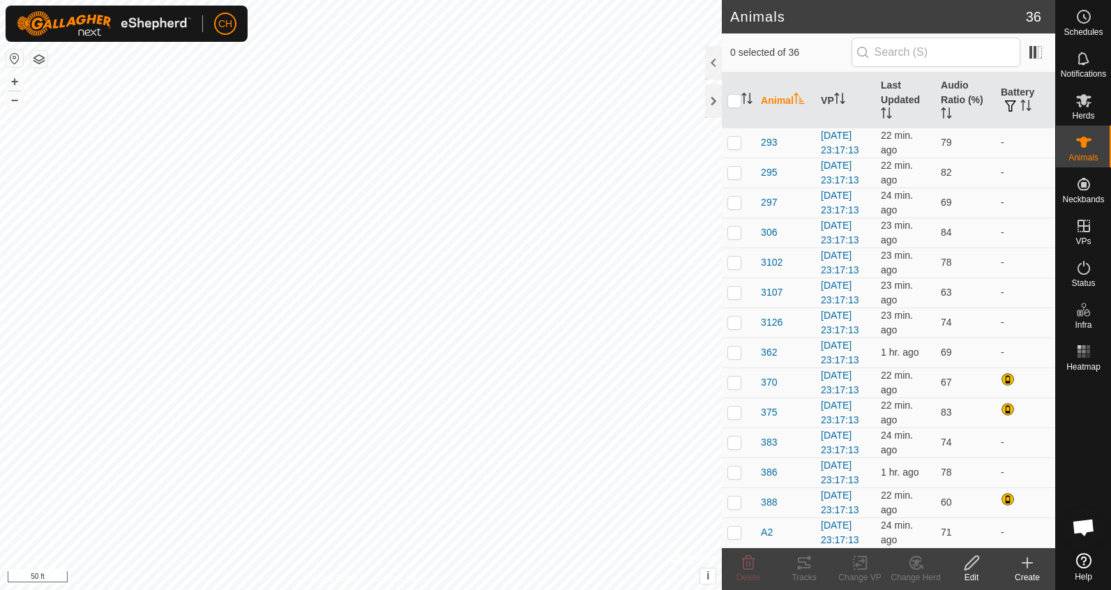
scroll to position [1188, 0]
click at [952, 79] on th "Audio Ratio (%)" at bounding box center [965, 101] width 60 height 56
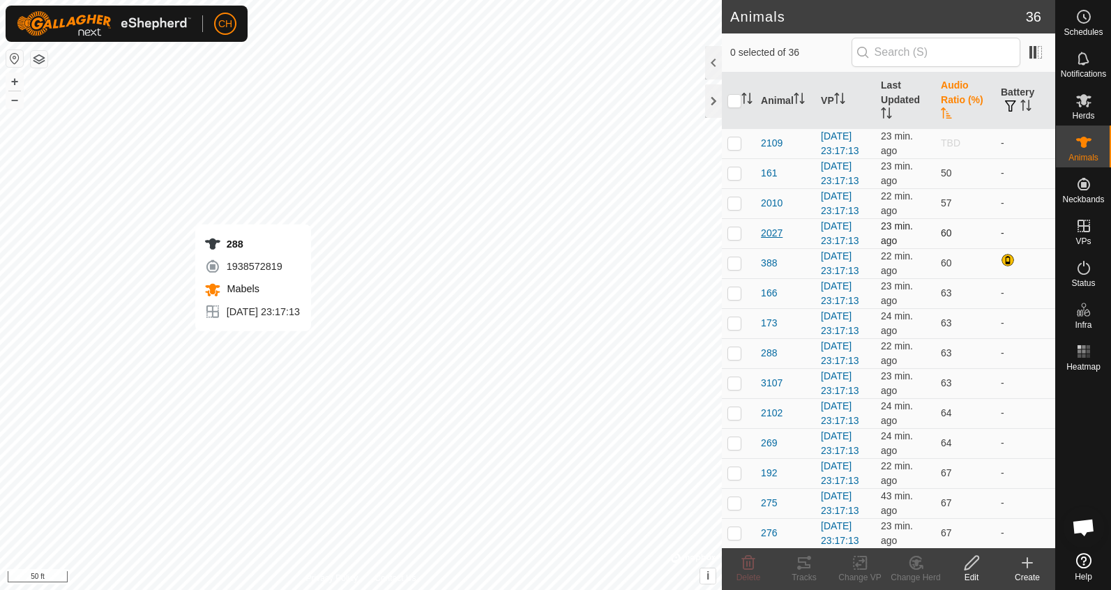
checkbox input "true"
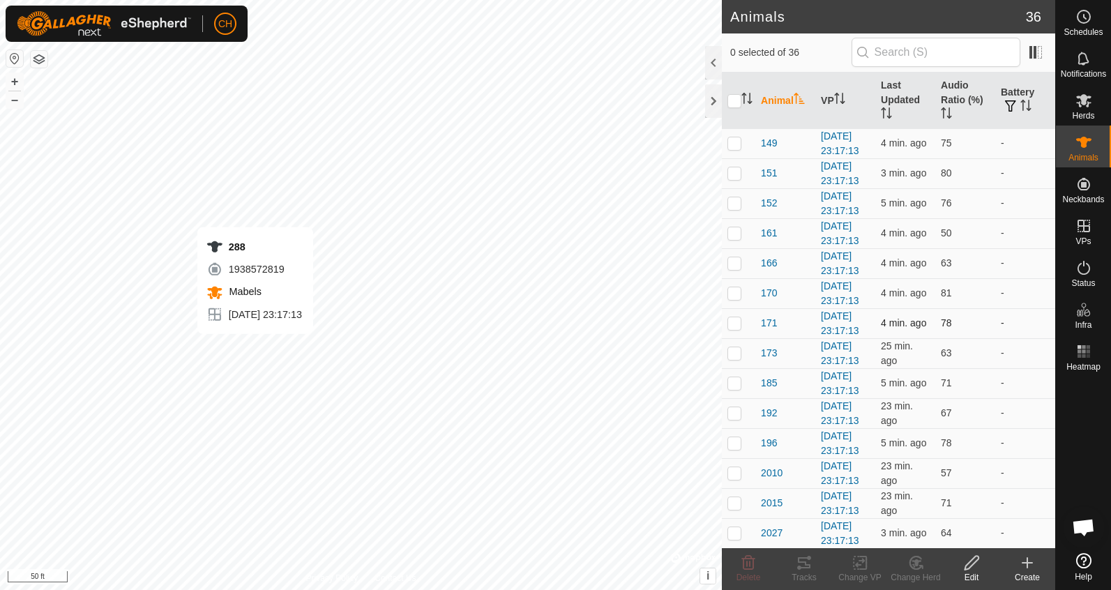
checkbox input "true"
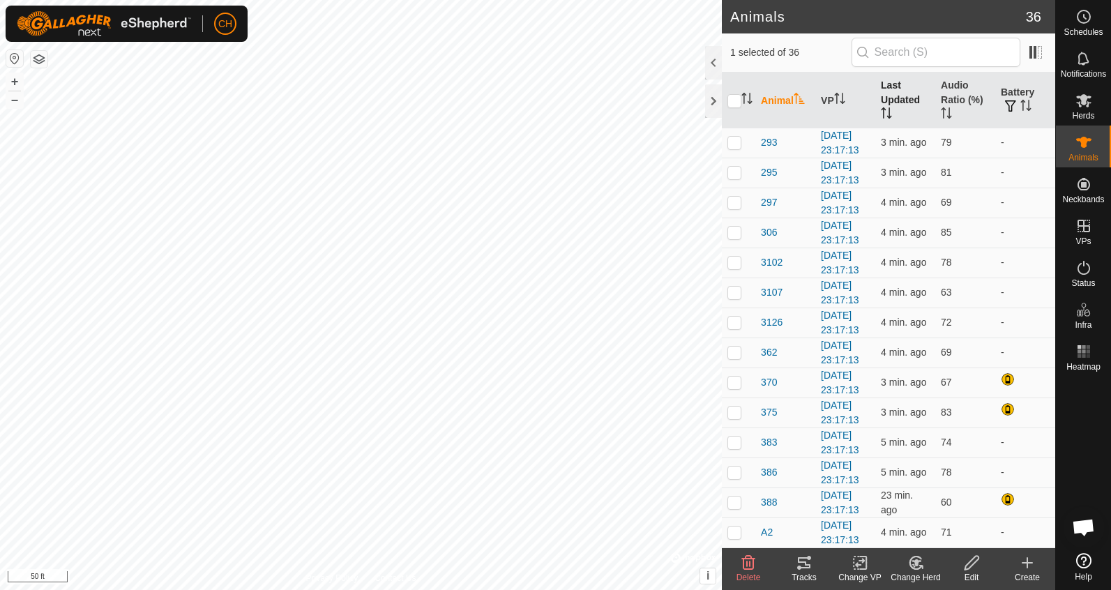
scroll to position [1188, 0]
click at [895, 97] on th "Last Updated" at bounding box center [905, 101] width 60 height 56
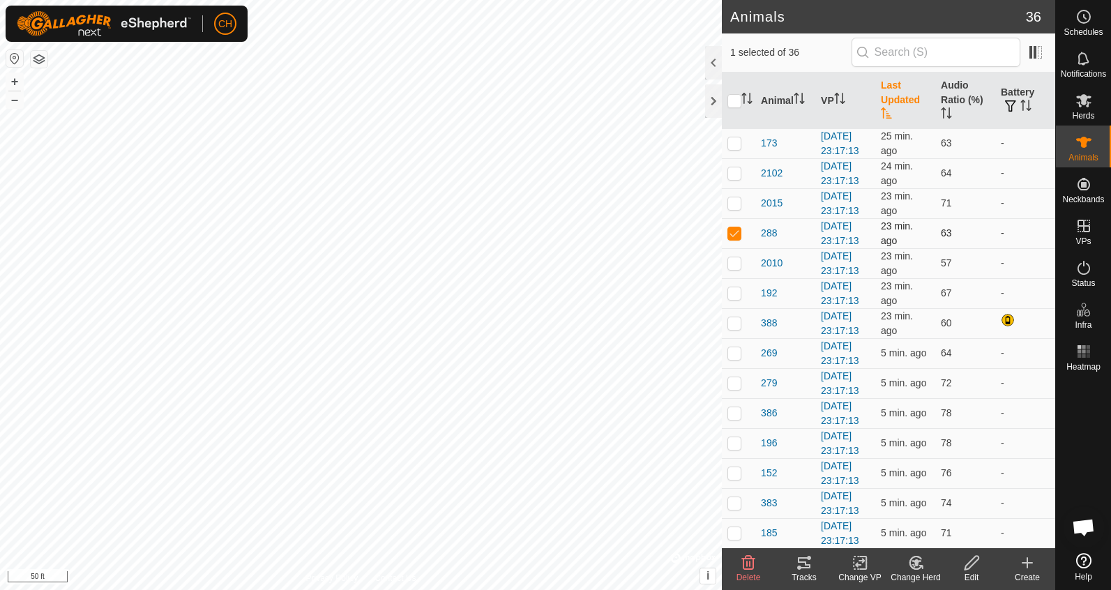
scroll to position [0, 0]
click at [1088, 98] on icon at bounding box center [1083, 100] width 15 height 13
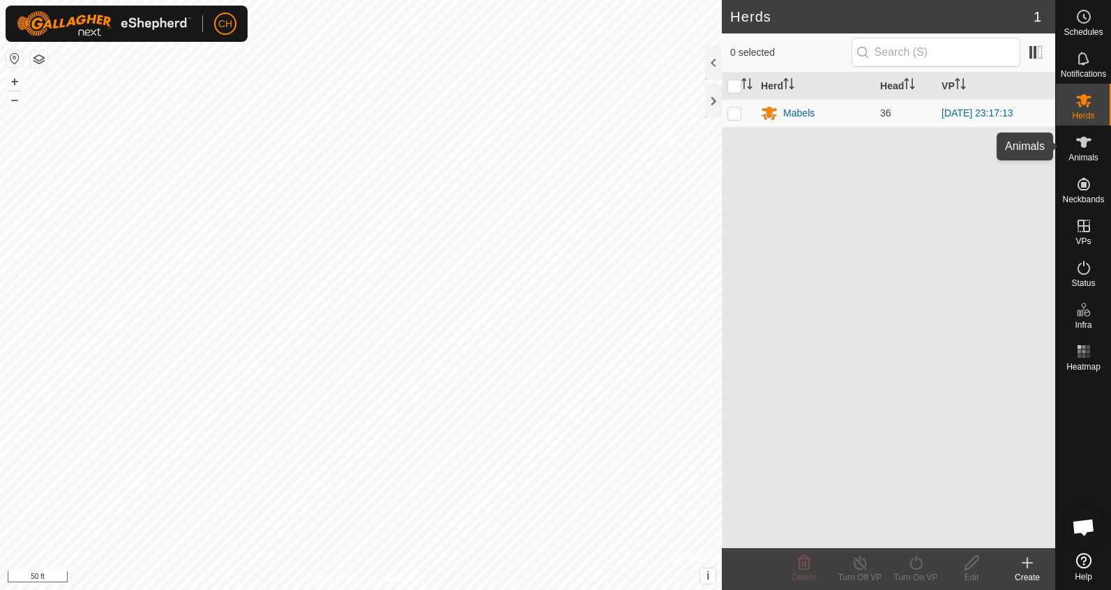
click at [1086, 139] on icon at bounding box center [1083, 142] width 15 height 11
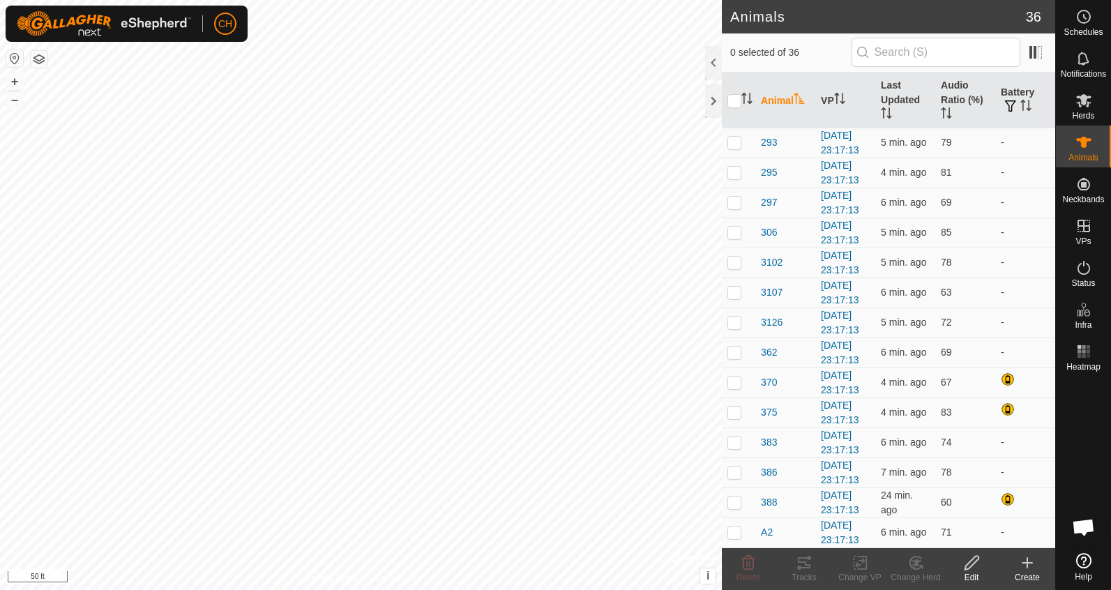
scroll to position [1188, 0]
checkbox input "true"
click at [971, 94] on th "Audio Ratio (%)" at bounding box center [965, 101] width 60 height 56
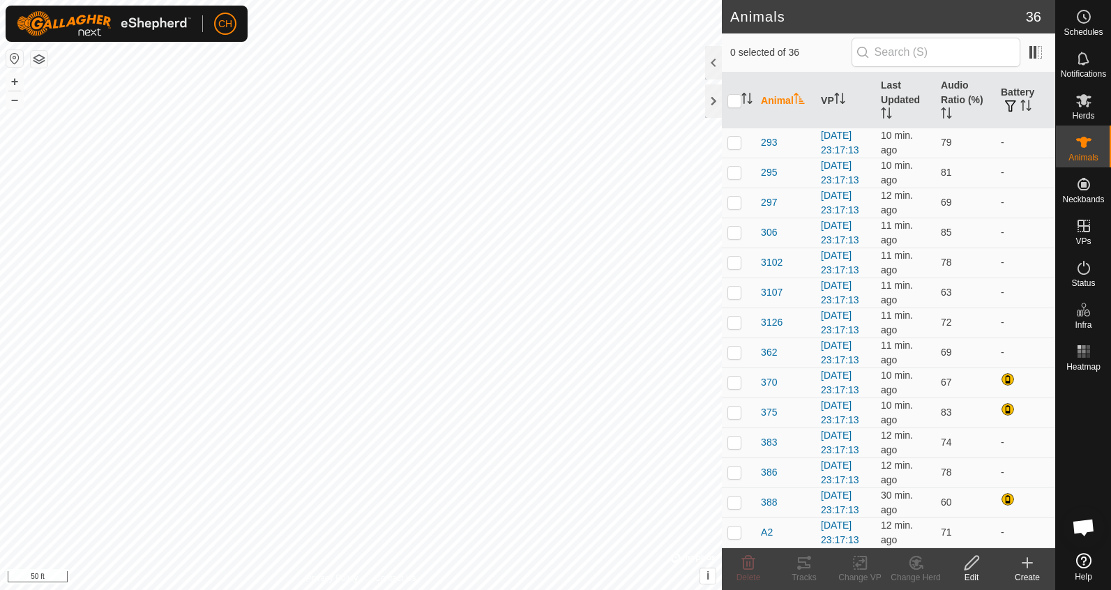
scroll to position [870, 0]
click at [771, 120] on span "288" at bounding box center [769, 112] width 16 height 15
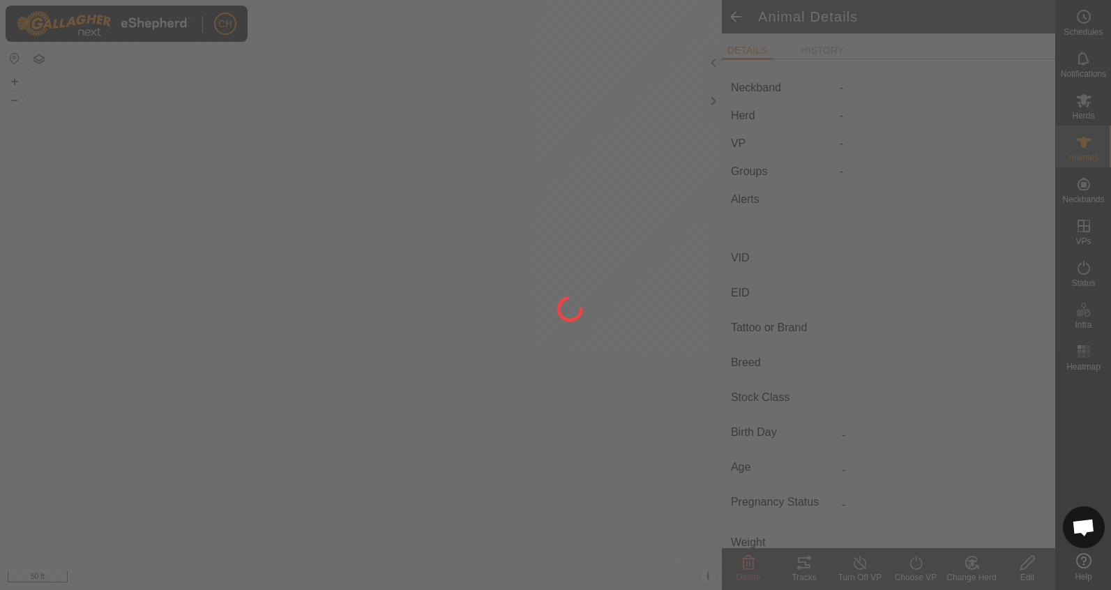
type input "288"
type input "-"
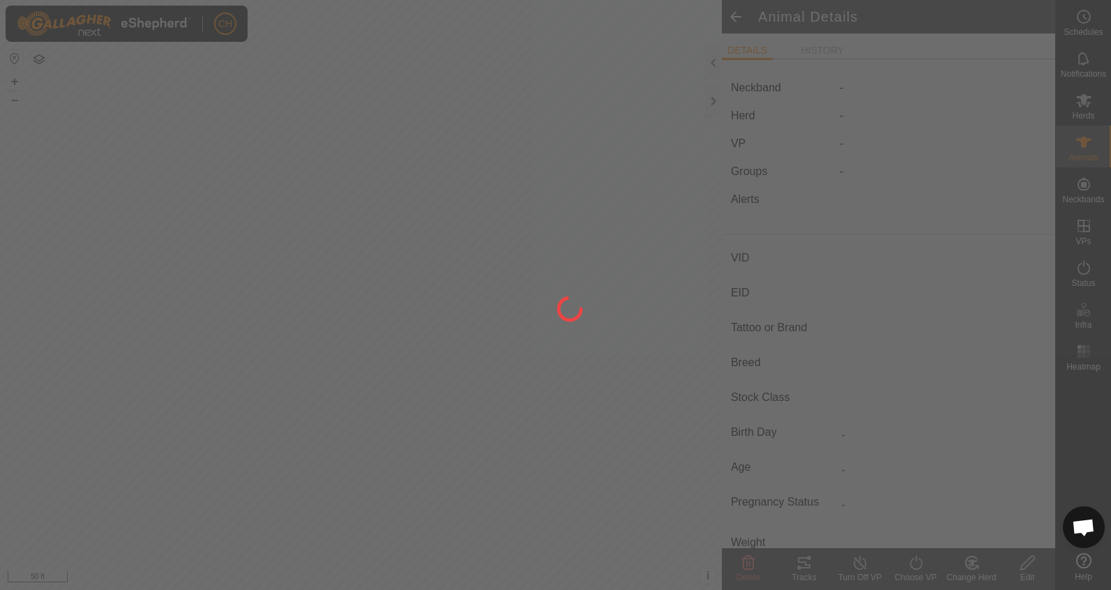
type input "-"
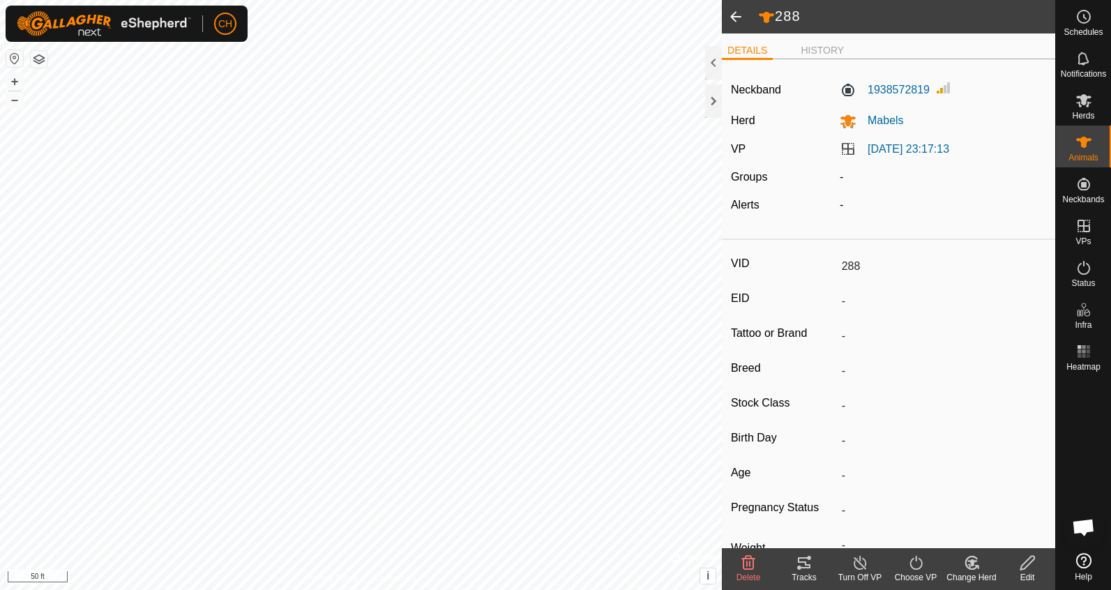
click at [729, 24] on span at bounding box center [736, 16] width 28 height 33
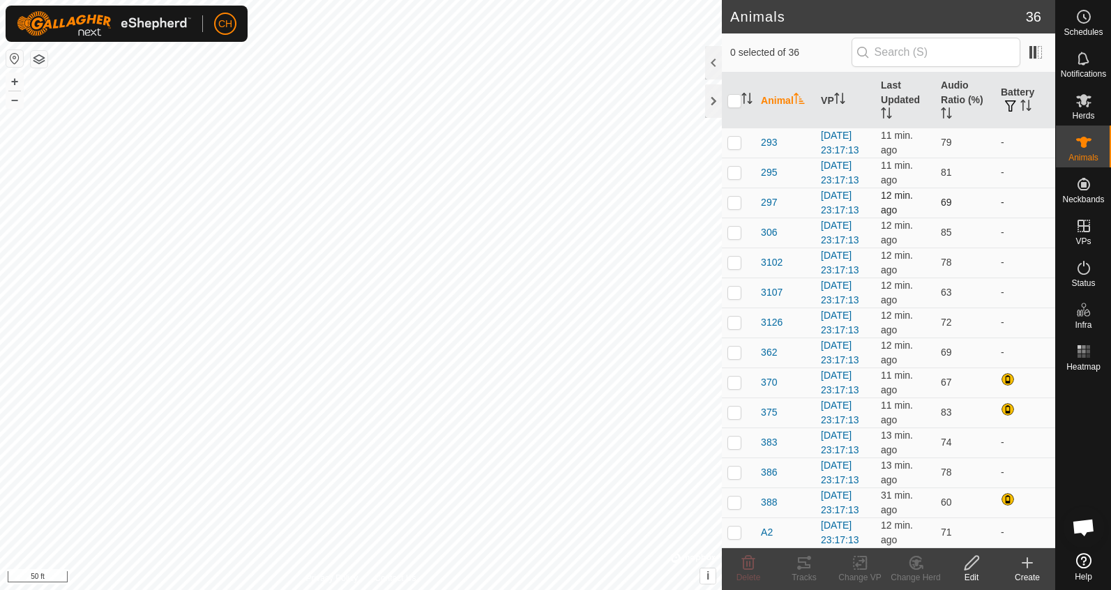
scroll to position [884, 0]
click at [888, 89] on th "Last Updated" at bounding box center [905, 101] width 60 height 56
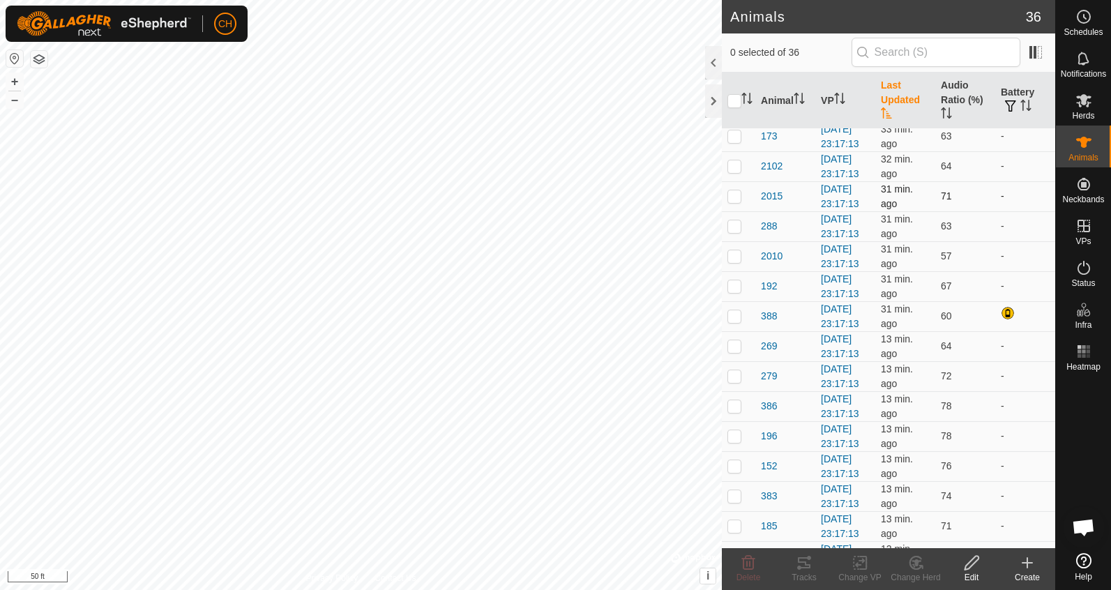
scroll to position [6, 0]
checkbox input "true"
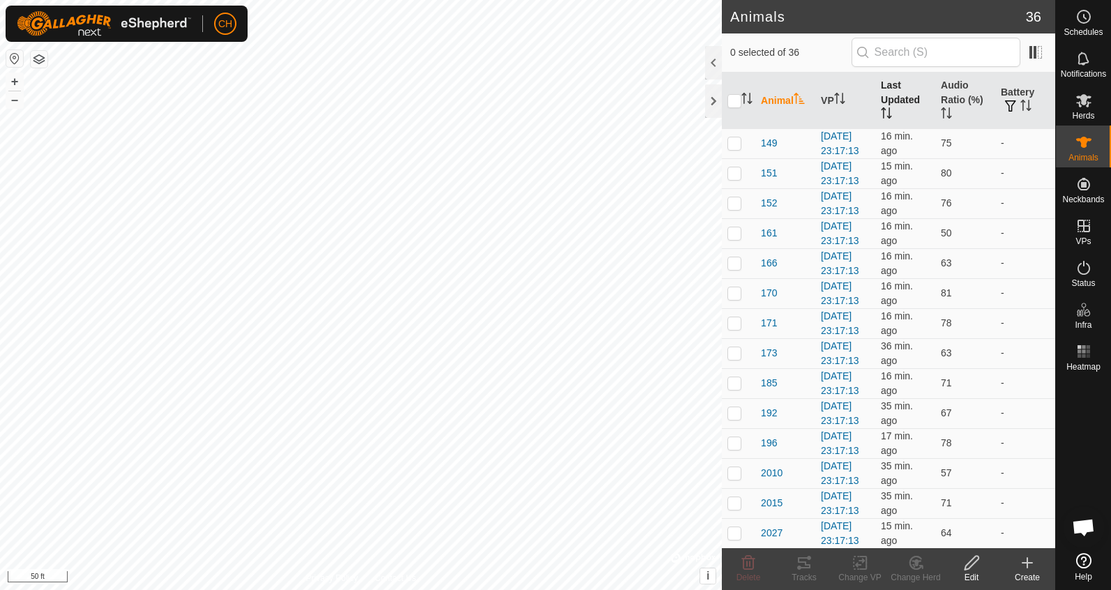
click at [891, 100] on th "Last Updated" at bounding box center [905, 101] width 60 height 56
click at [774, 241] on span "288" at bounding box center [769, 233] width 16 height 15
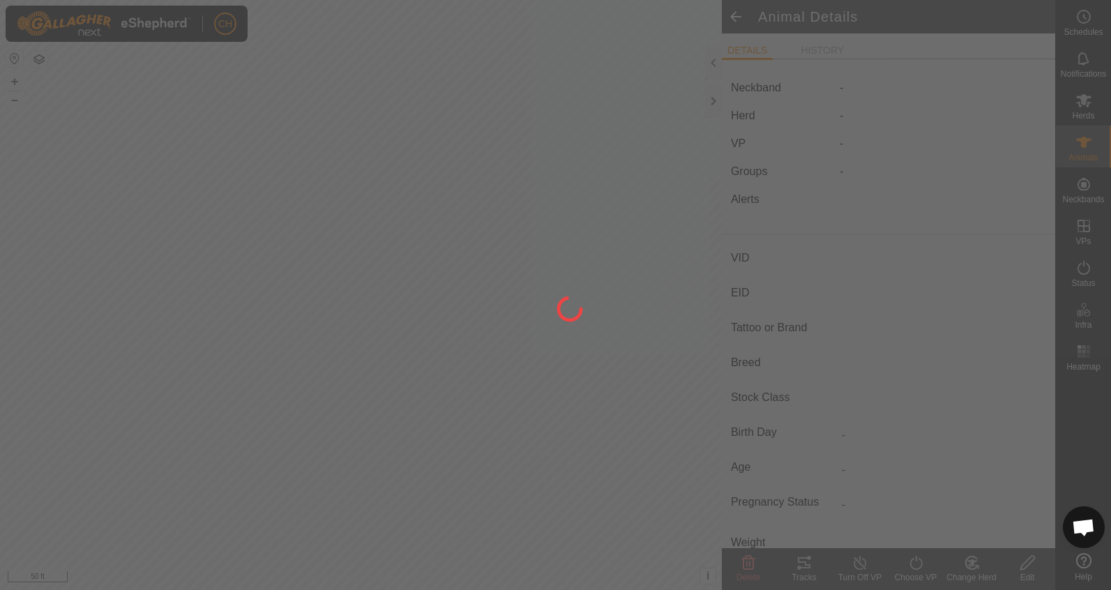
type input "288"
type input "-"
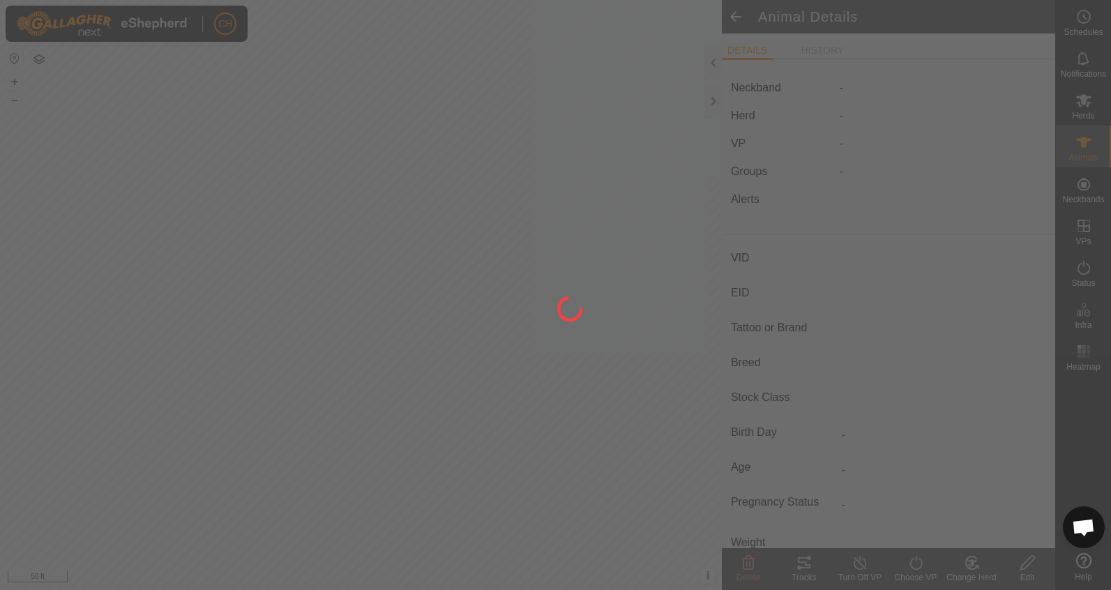
type input "-"
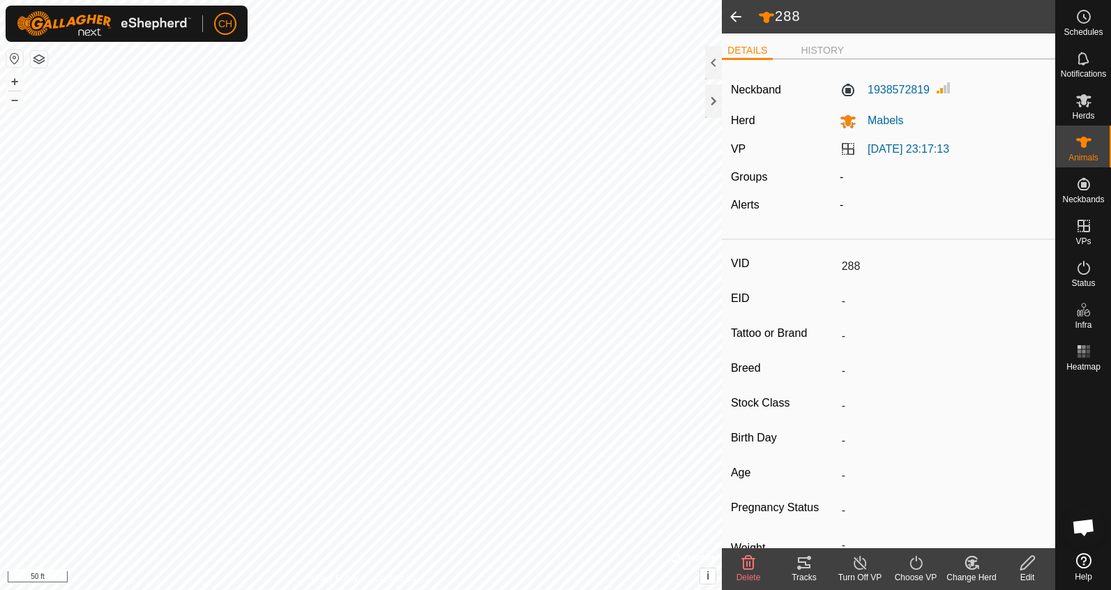
click at [17, 61] on button "button" at bounding box center [14, 58] width 17 height 17
click at [732, 24] on span at bounding box center [736, 16] width 28 height 33
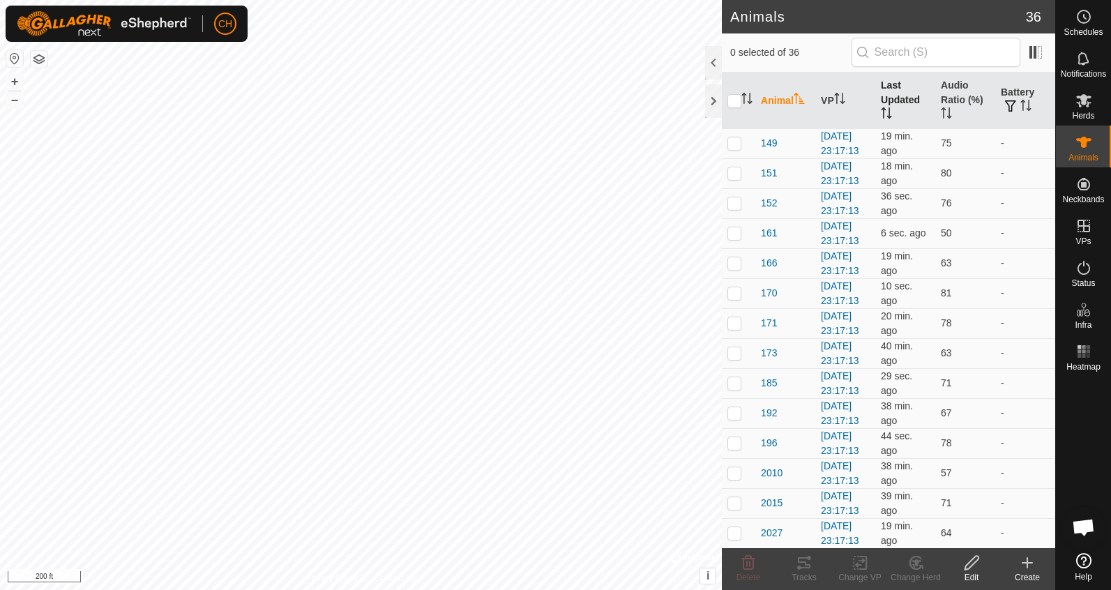
click at [887, 99] on th "Last Updated" at bounding box center [905, 101] width 60 height 56
click at [897, 101] on th "Last Updated" at bounding box center [905, 101] width 60 height 56
click at [780, 102] on th "Animal" at bounding box center [785, 101] width 60 height 56
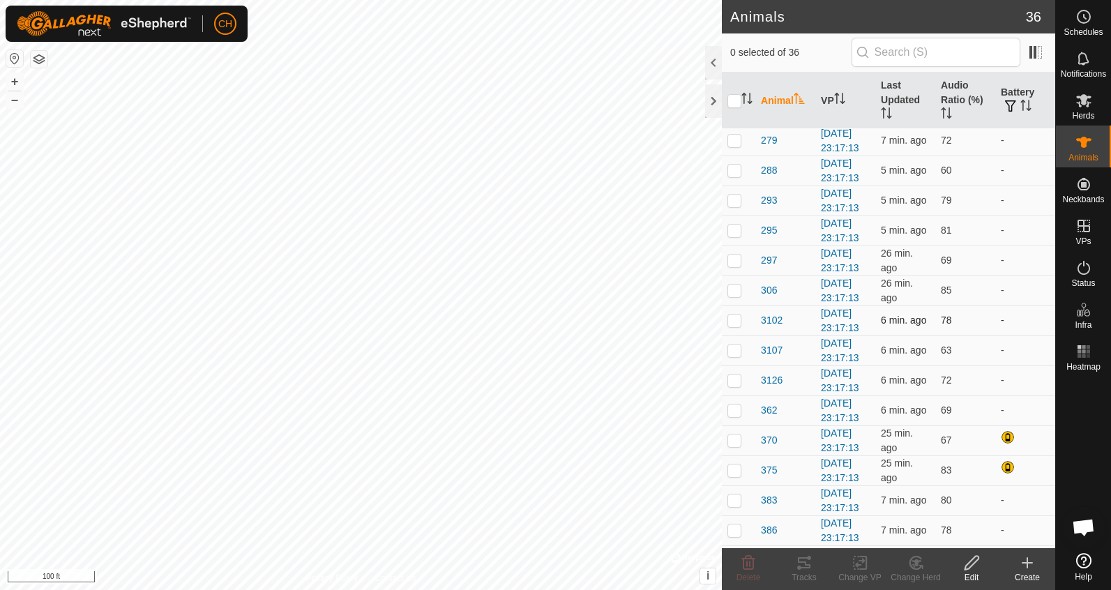
scroll to position [581, 0]
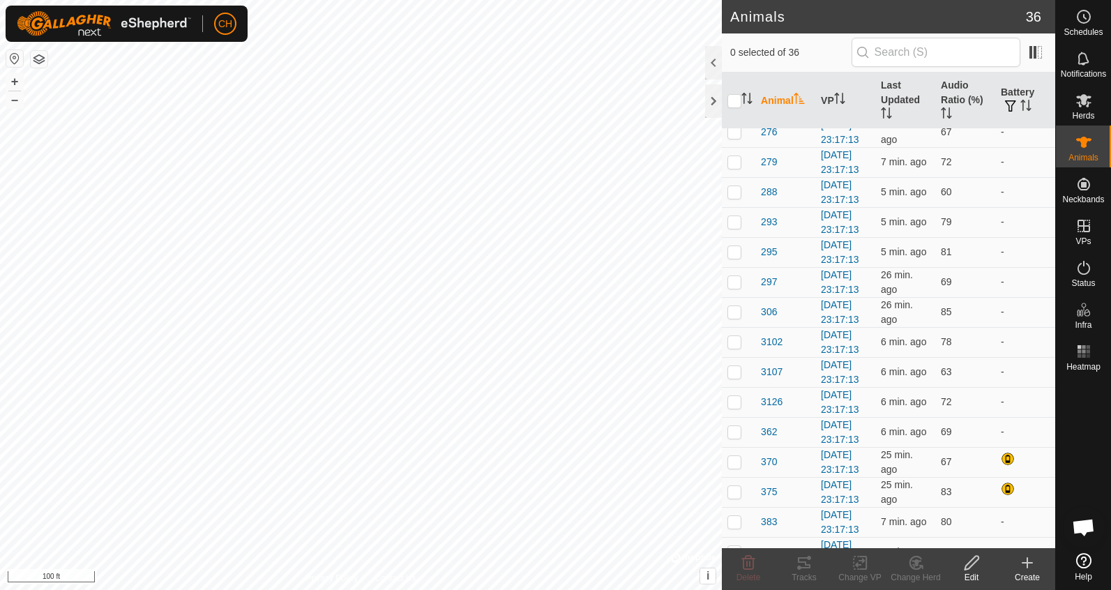
click at [773, 98] on th "Animal" at bounding box center [785, 101] width 60 height 56
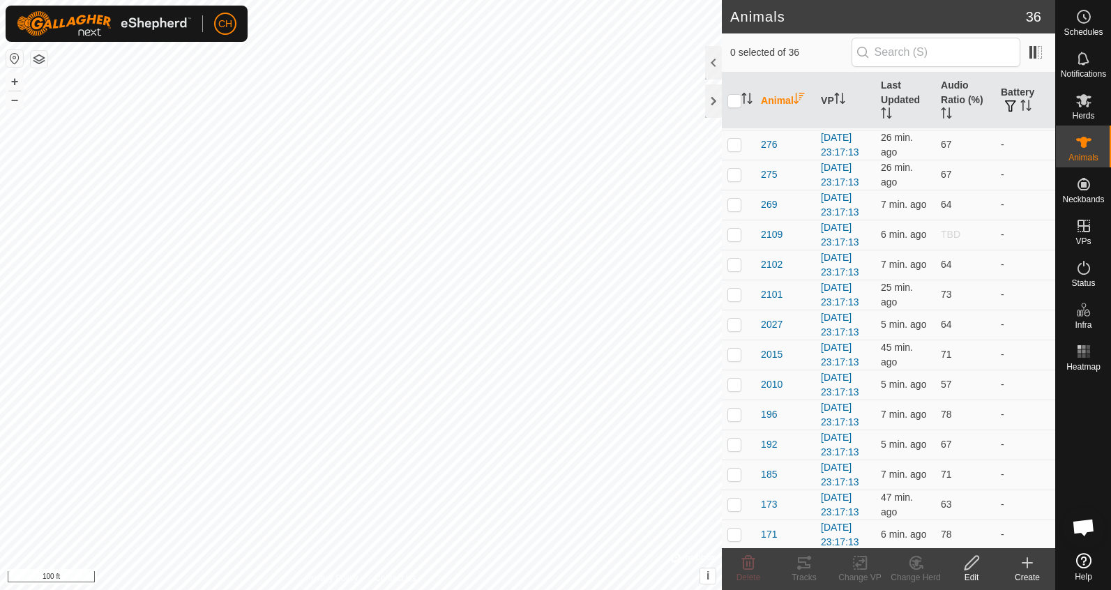
scroll to position [483, 0]
click at [773, 88] on span "288" at bounding box center [769, 80] width 16 height 15
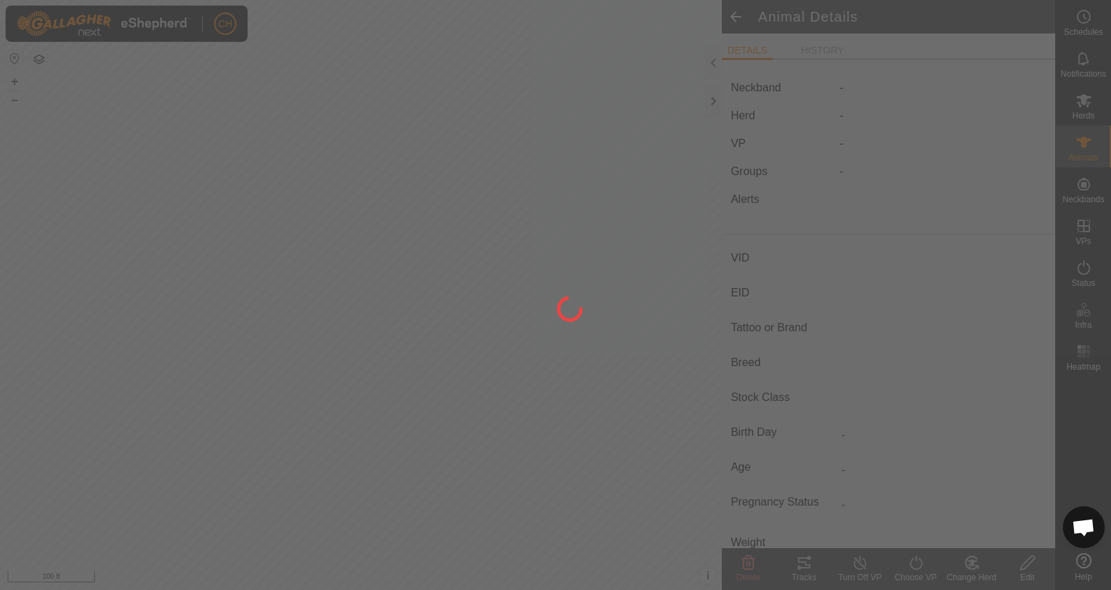
type input "288"
type input "-"
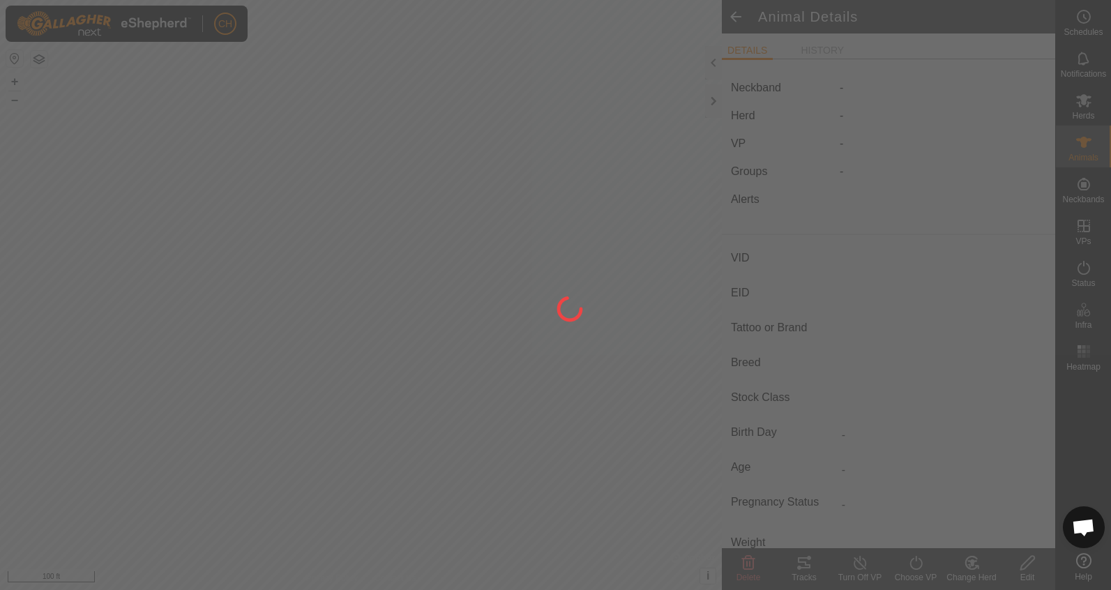
type input "-"
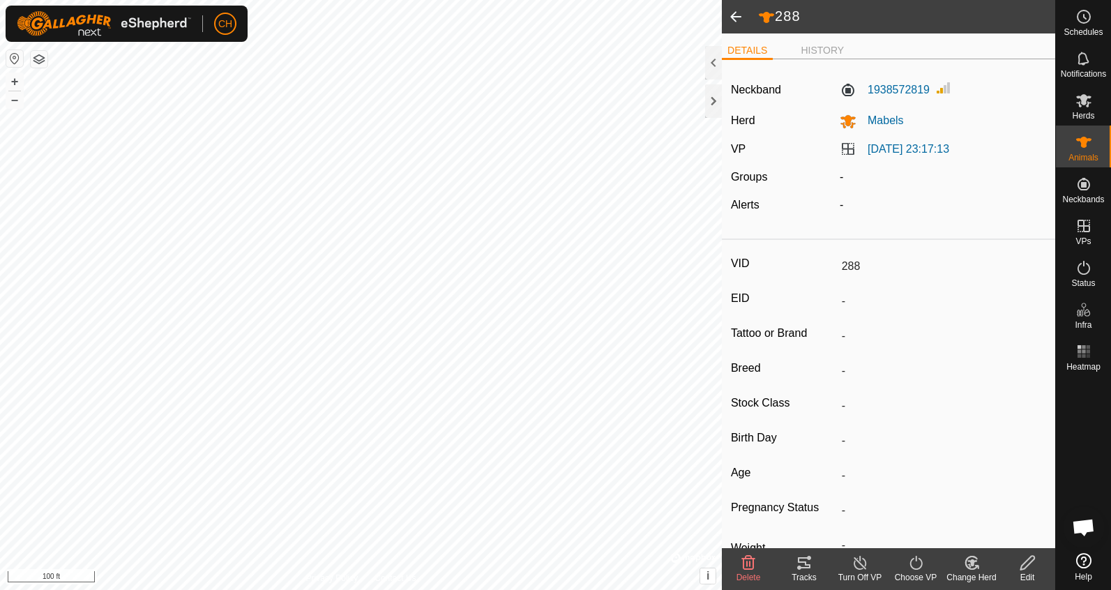
click at [739, 11] on span at bounding box center [736, 16] width 28 height 33
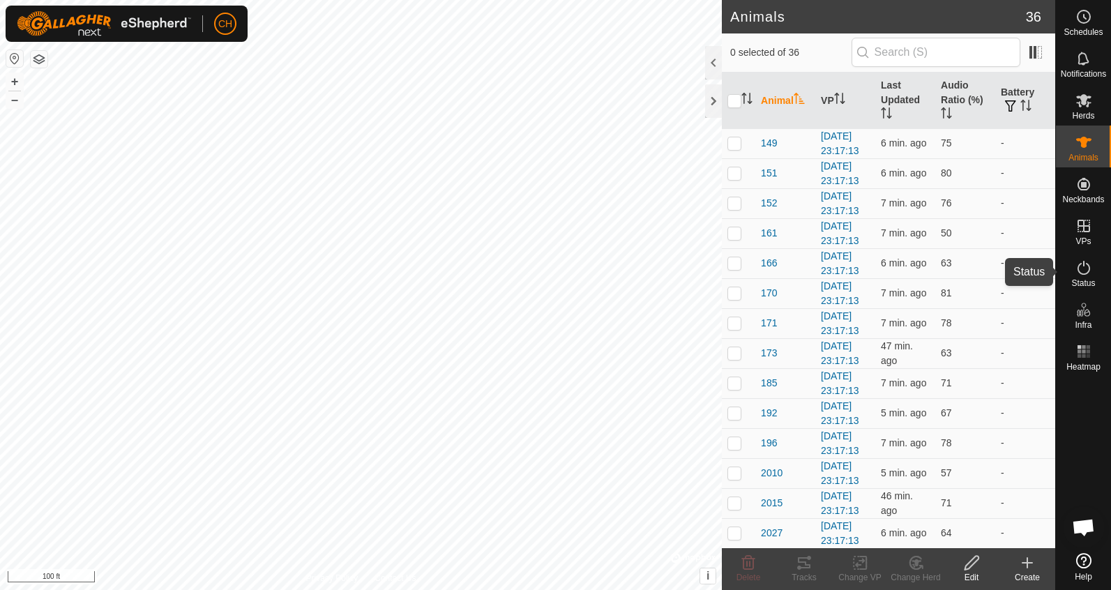
click at [1088, 285] on span "Status" at bounding box center [1083, 283] width 24 height 8
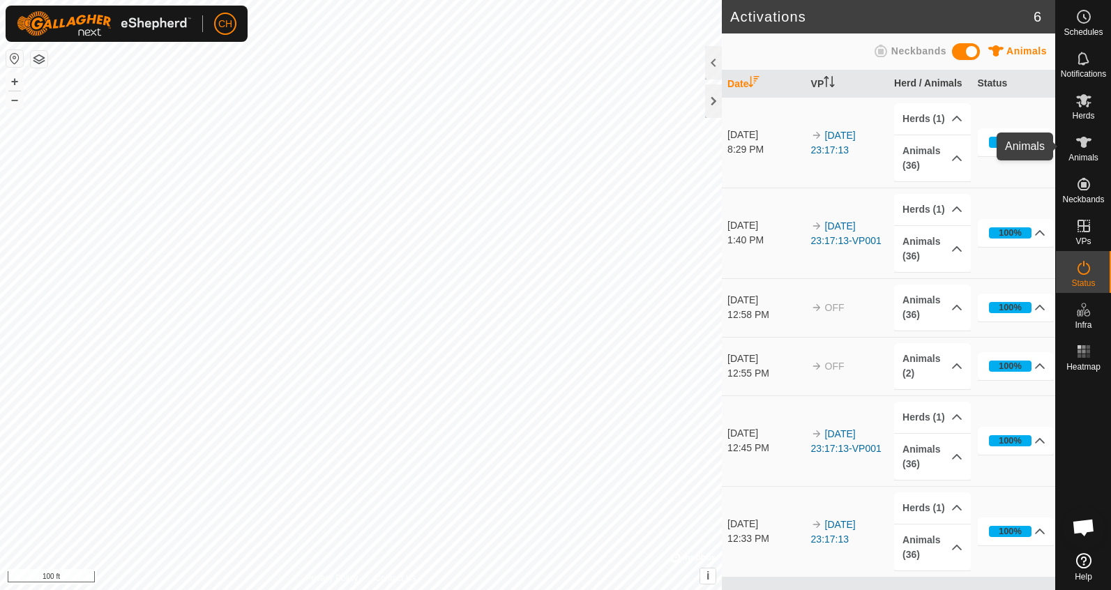
click at [1089, 149] on icon at bounding box center [1083, 142] width 17 height 17
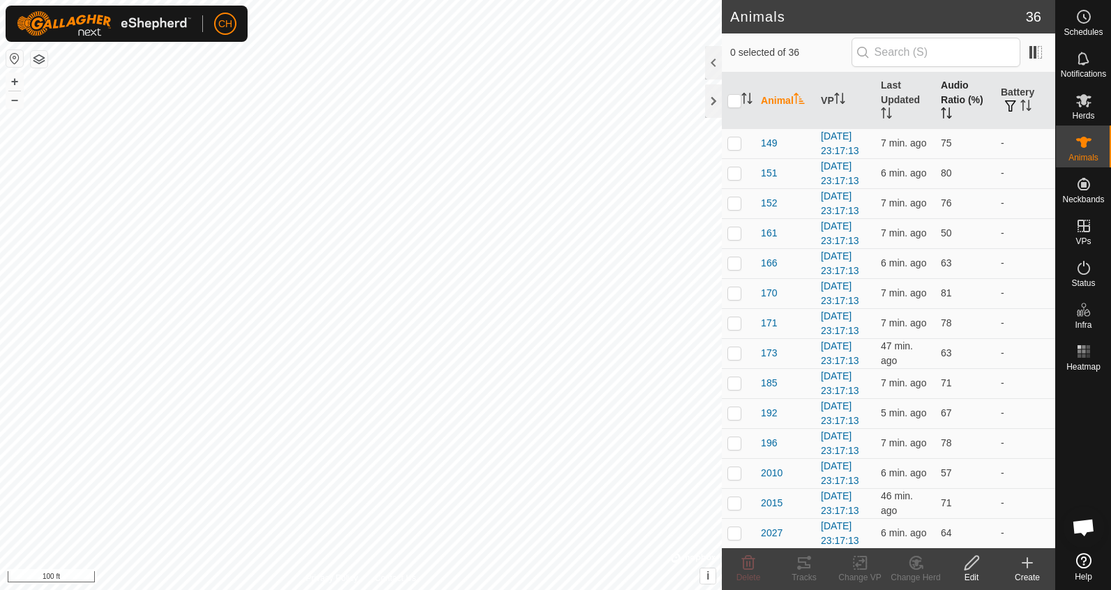
click at [957, 95] on th "Audio Ratio (%)" at bounding box center [965, 101] width 60 height 56
click at [716, 106] on div at bounding box center [713, 100] width 17 height 33
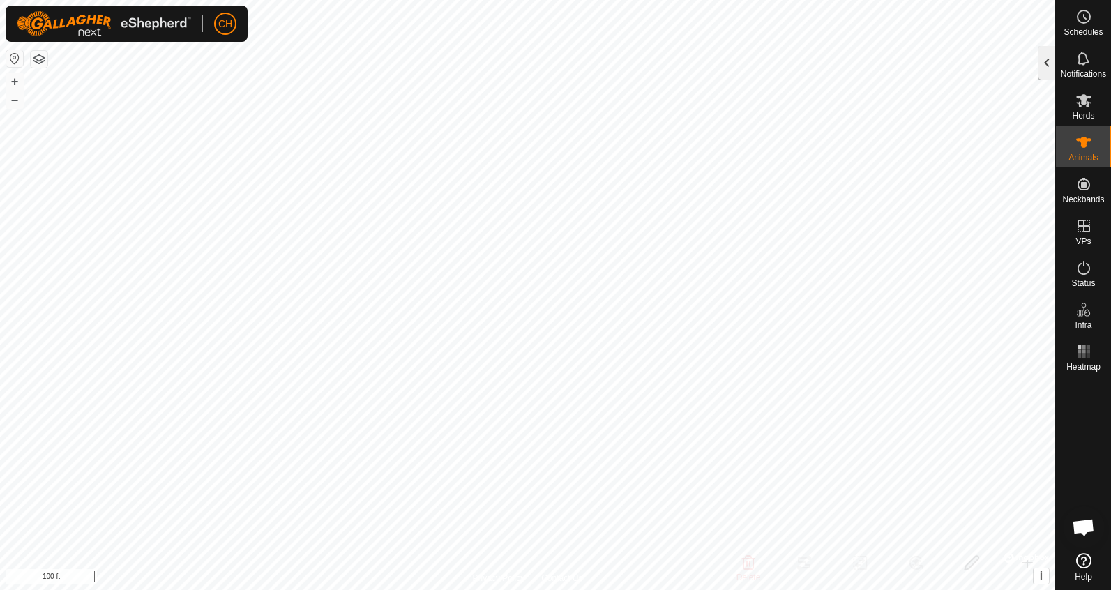
click at [1043, 64] on div at bounding box center [1046, 62] width 17 height 33
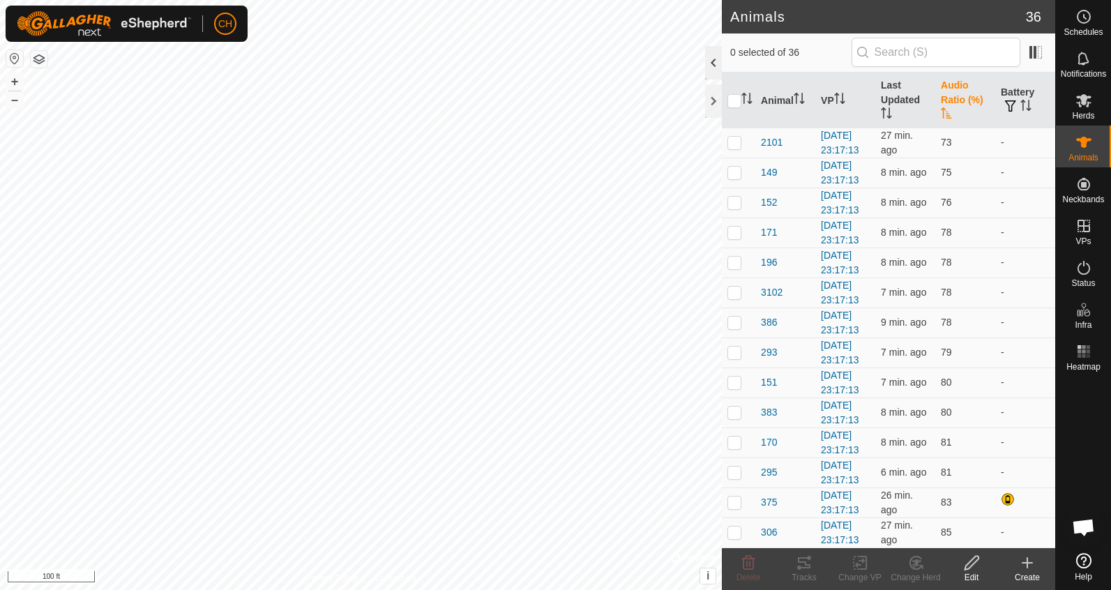
click at [715, 66] on div at bounding box center [713, 62] width 17 height 33
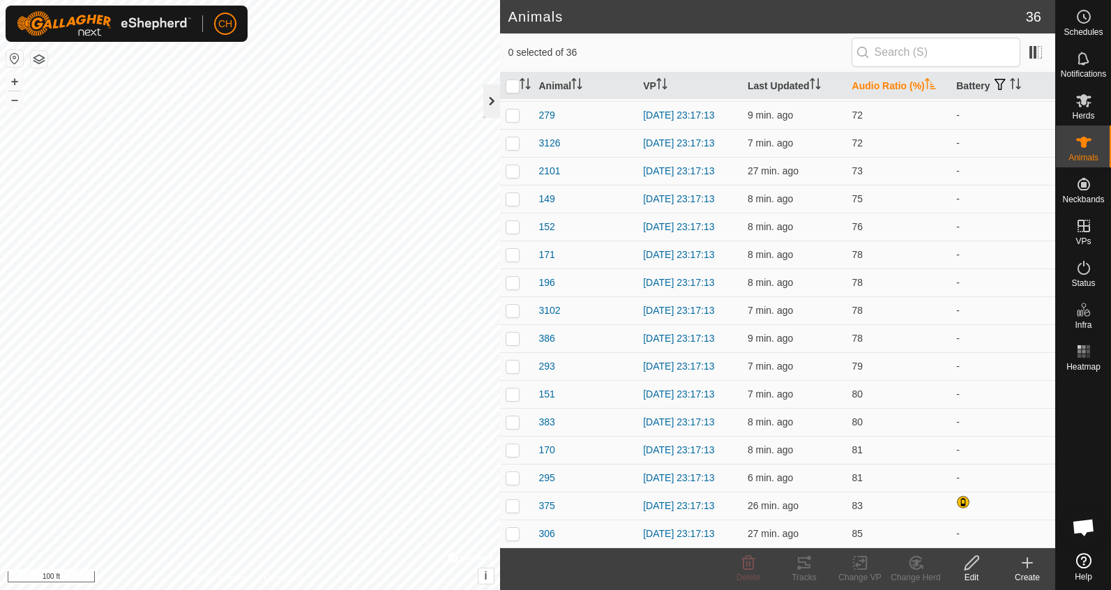
click at [492, 96] on div at bounding box center [491, 100] width 17 height 33
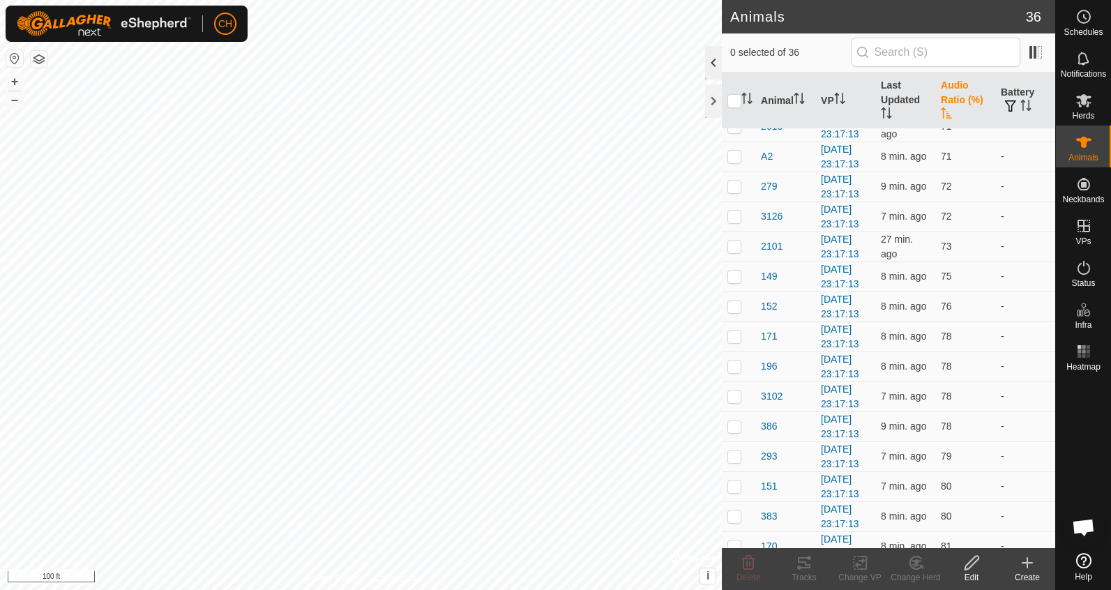
click at [711, 62] on div at bounding box center [713, 62] width 17 height 33
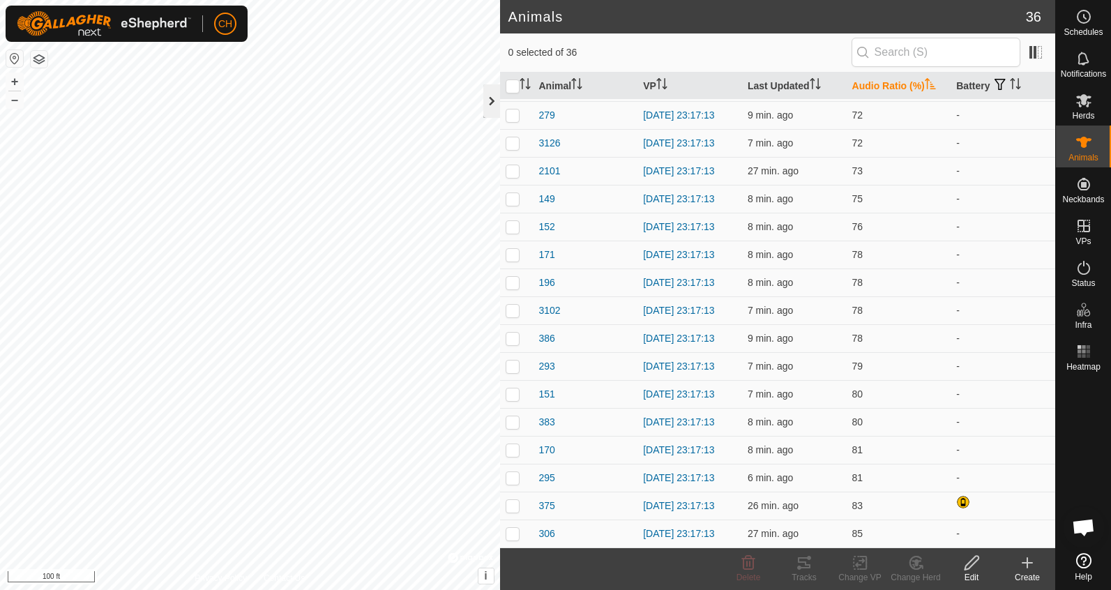
click at [487, 93] on div at bounding box center [491, 100] width 17 height 33
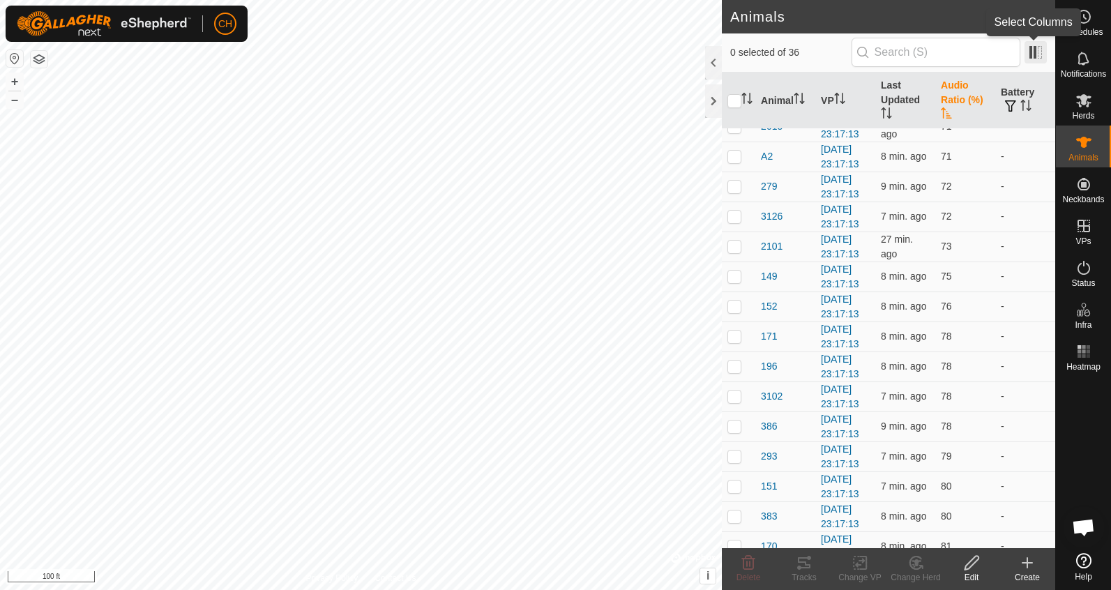
click at [1041, 56] on span at bounding box center [1035, 52] width 22 height 22
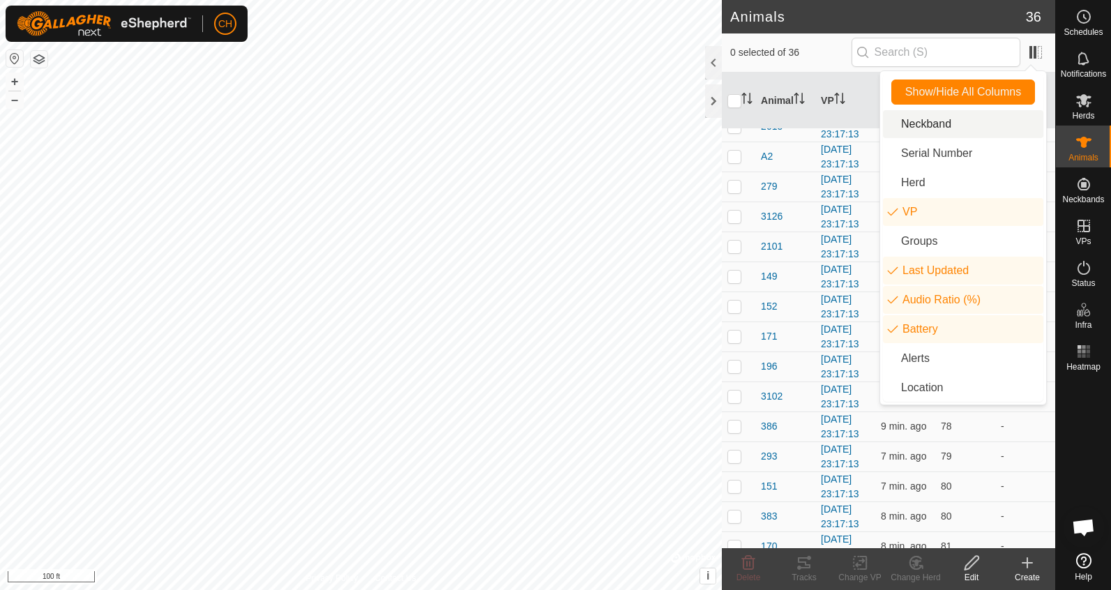
click at [953, 123] on li "Neckband" at bounding box center [963, 124] width 160 height 28
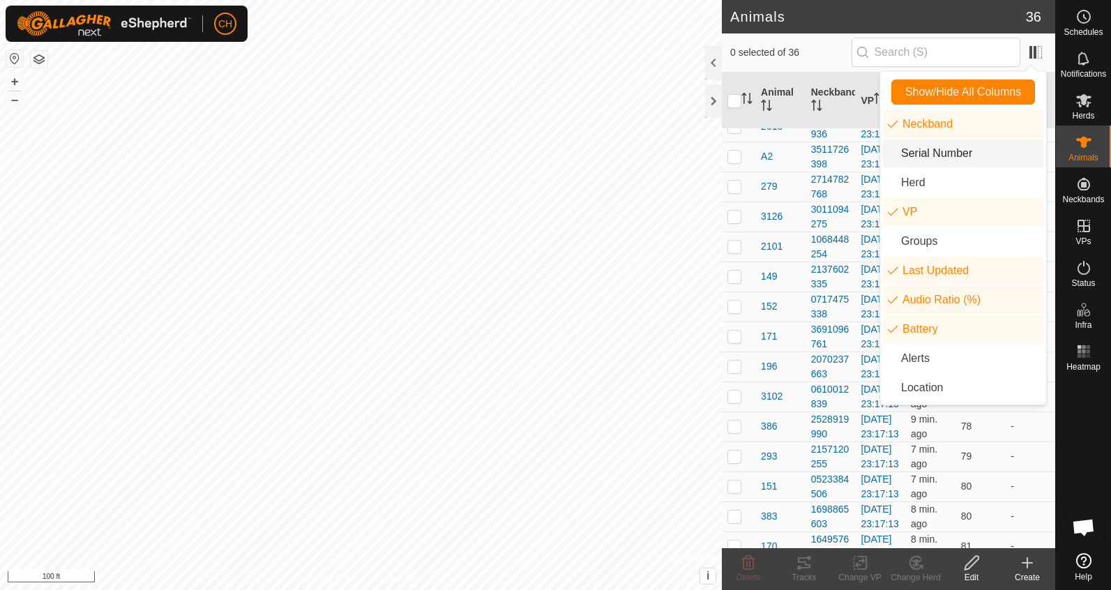
click at [951, 152] on li "Serial Number" at bounding box center [963, 153] width 160 height 28
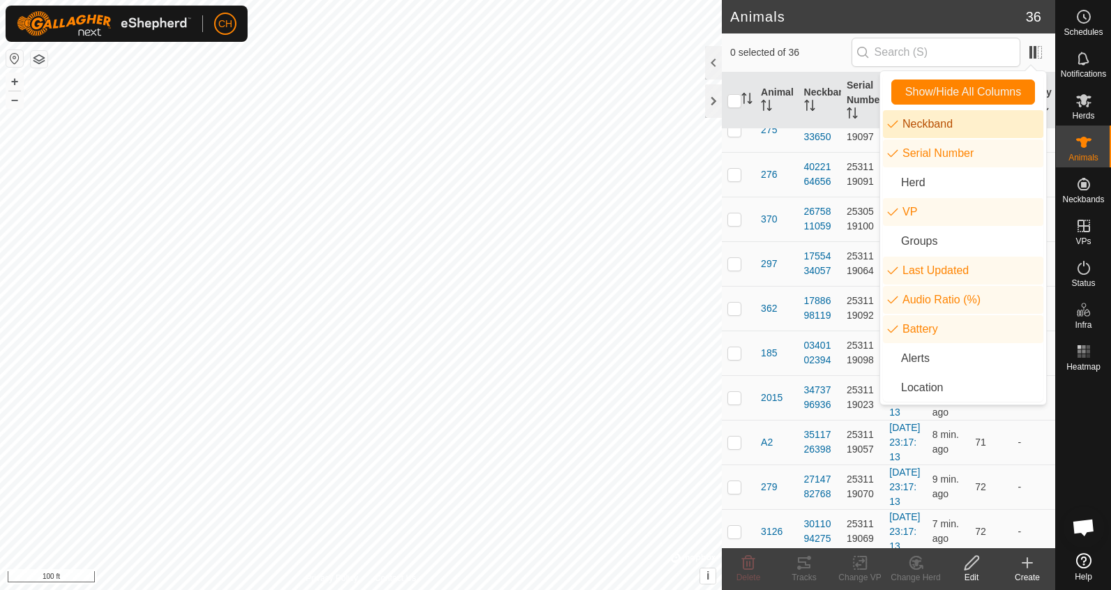
click at [946, 128] on li "Neckband" at bounding box center [963, 124] width 160 height 28
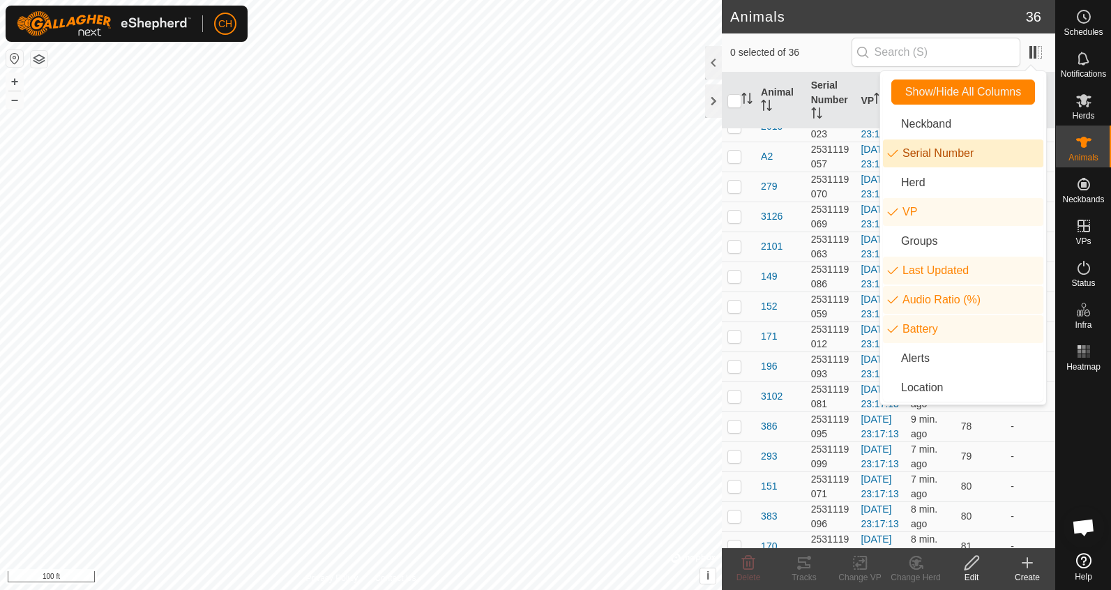
click at [946, 147] on li "Serial Number" at bounding box center [963, 153] width 160 height 28
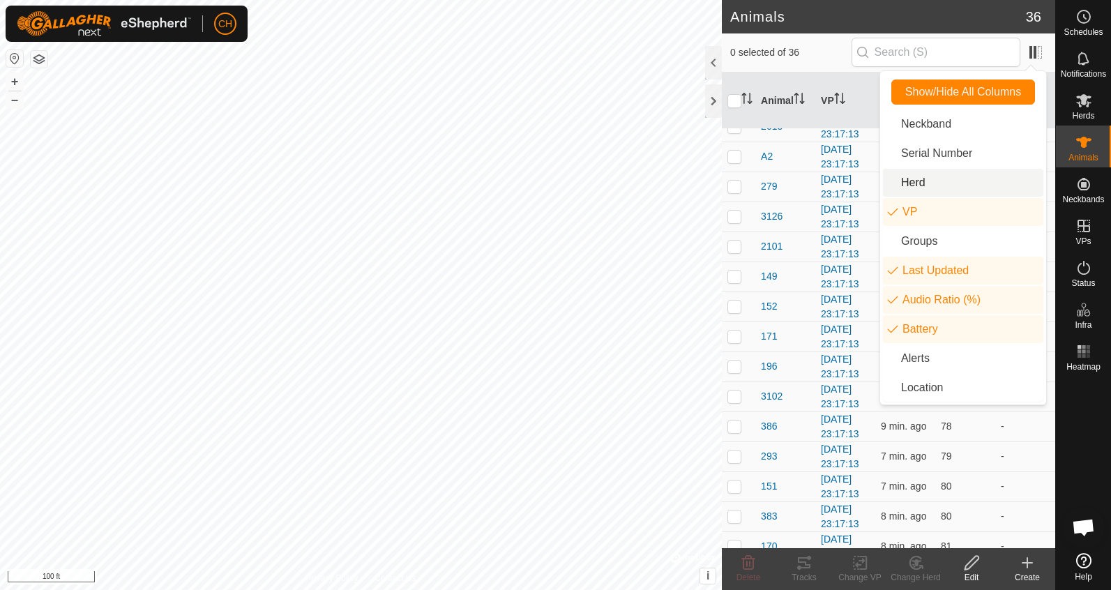
click at [943, 179] on li "Herd" at bounding box center [963, 183] width 160 height 28
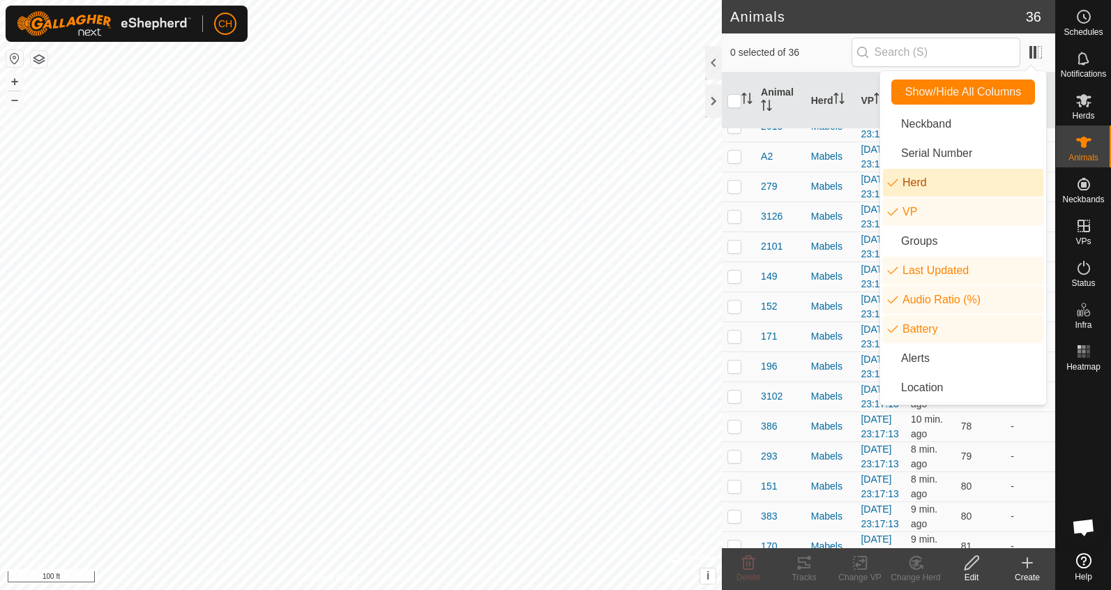
click at [943, 179] on li "Herd" at bounding box center [963, 183] width 160 height 28
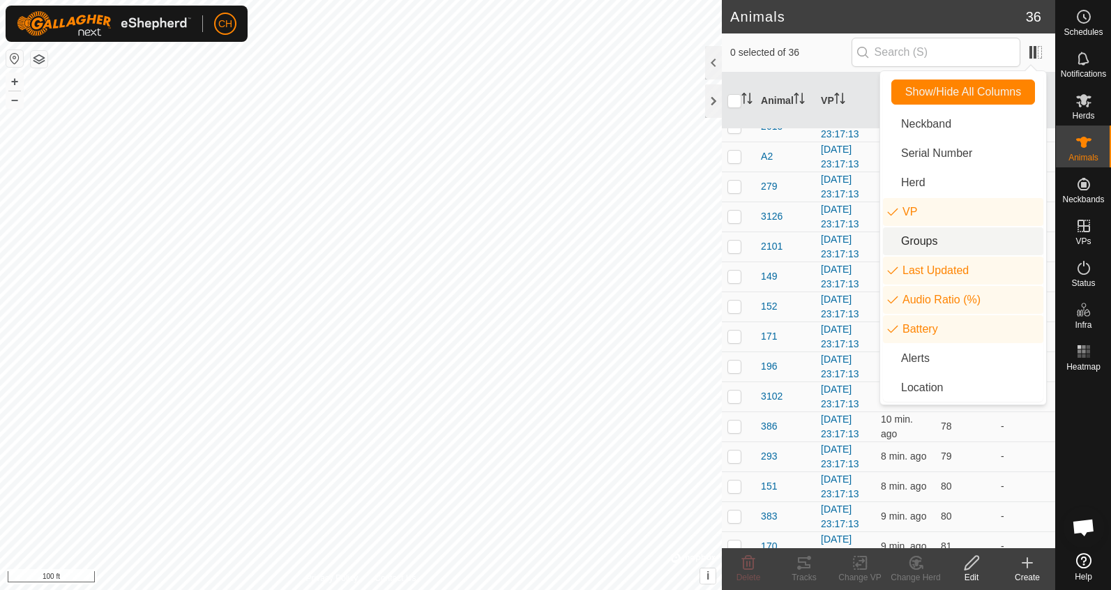
click at [941, 240] on li "Groups" at bounding box center [963, 241] width 160 height 28
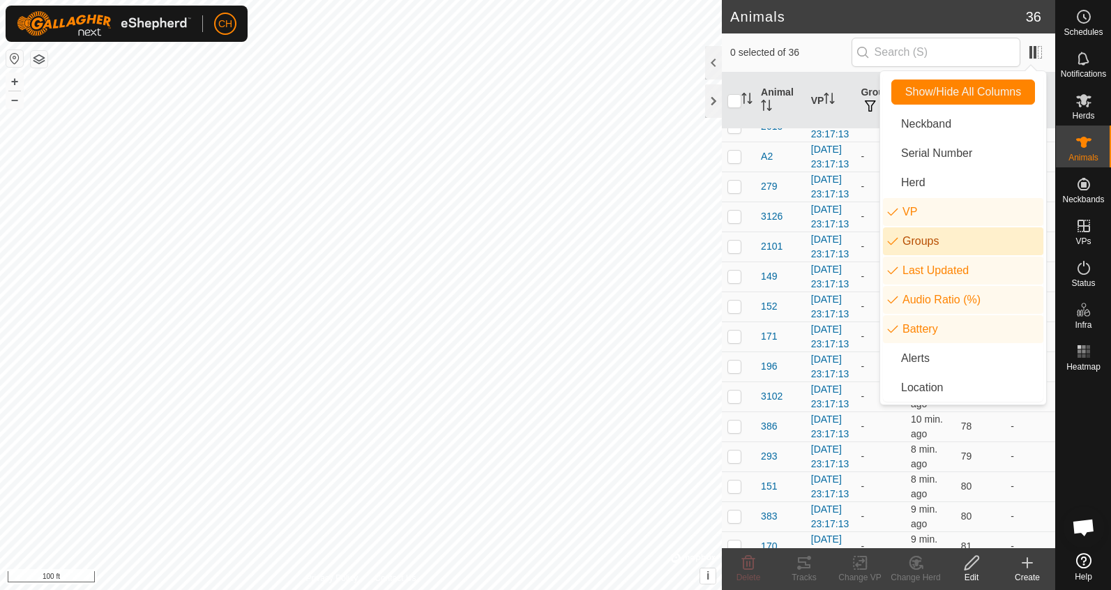
click at [942, 247] on li "Groups" at bounding box center [963, 241] width 160 height 28
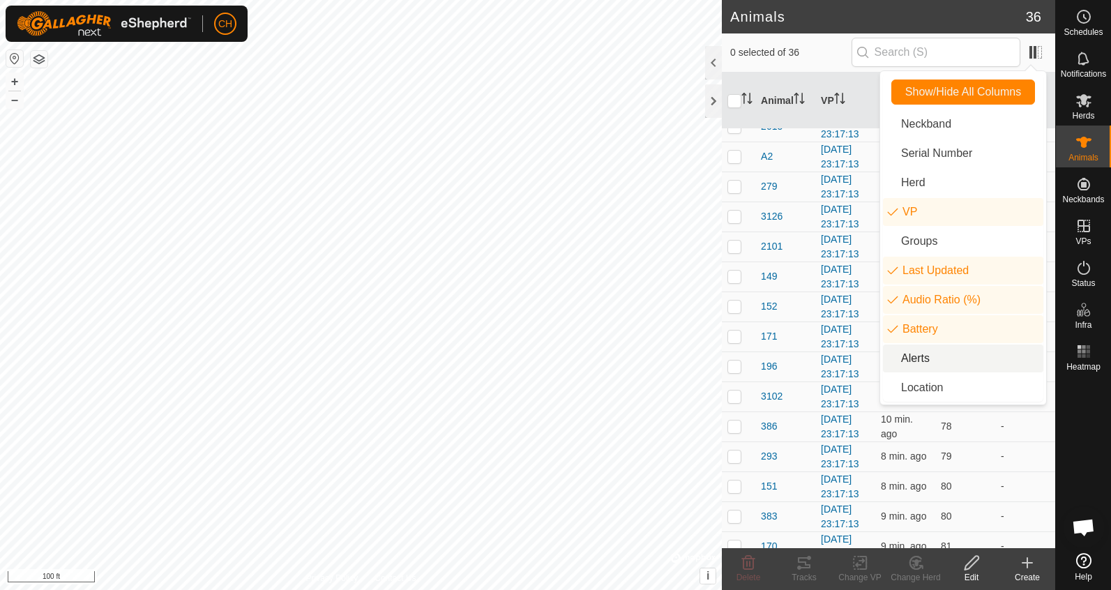
click at [941, 366] on li "Alerts" at bounding box center [963, 358] width 160 height 28
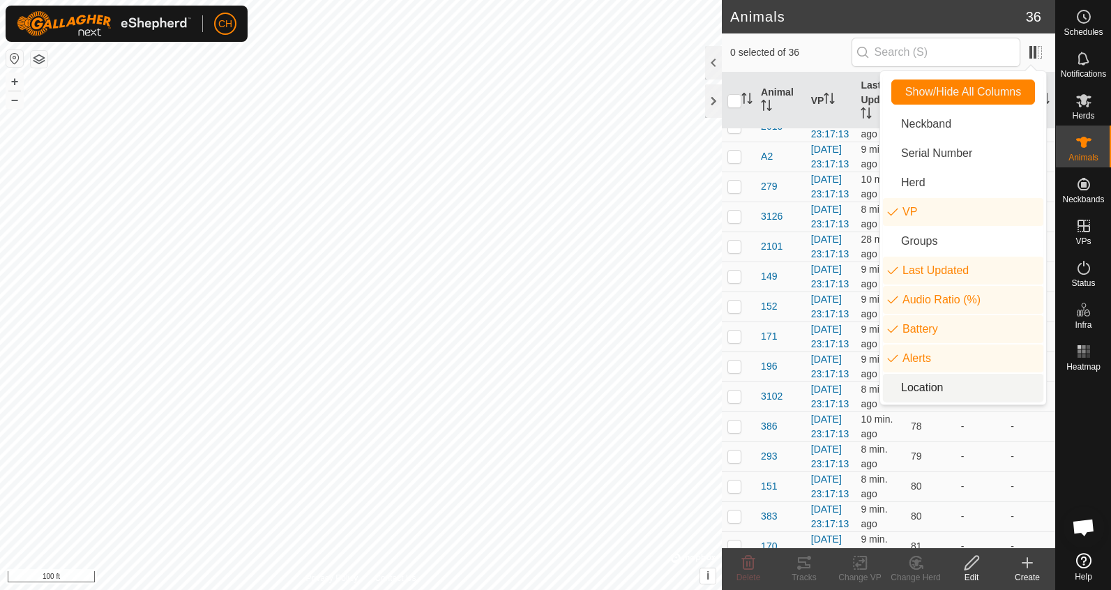
click at [935, 388] on li "Location" at bounding box center [963, 388] width 160 height 28
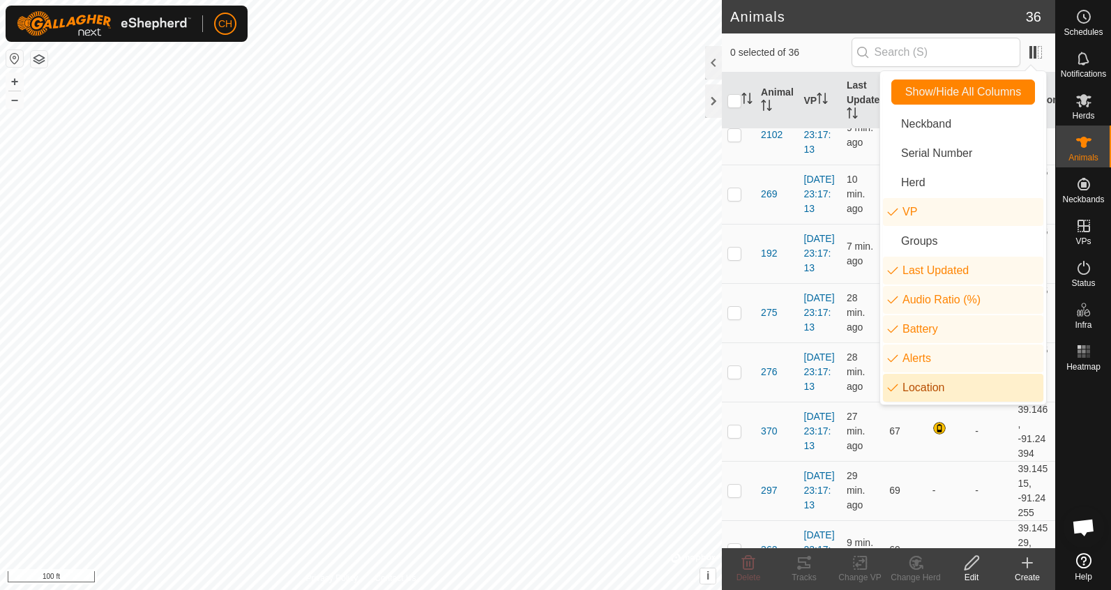
click at [935, 388] on li "Location" at bounding box center [963, 388] width 160 height 28
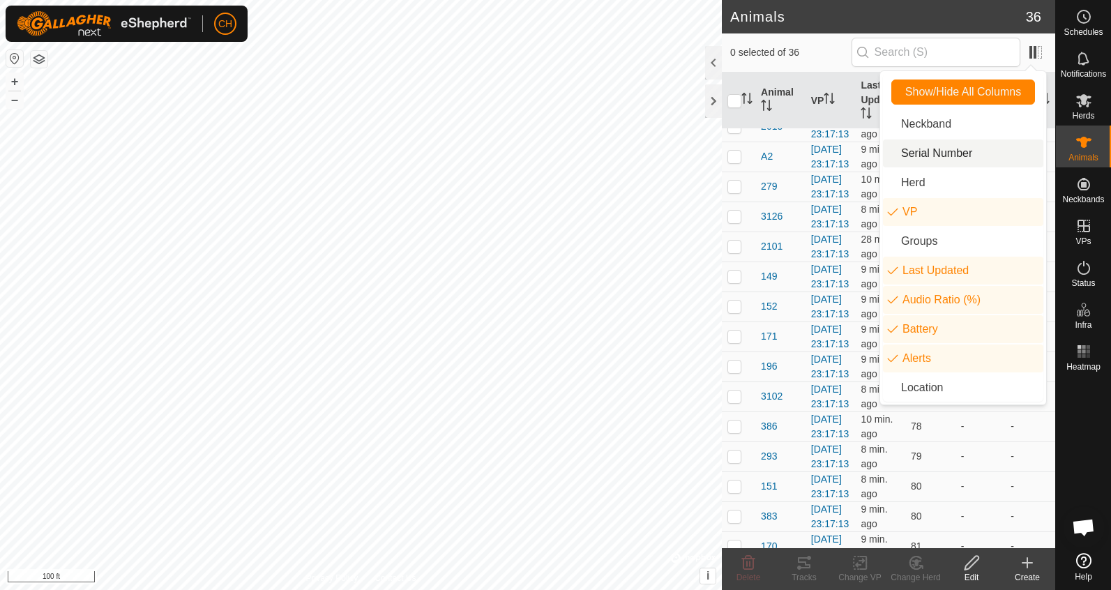
click at [743, 22] on td at bounding box center [738, 7] width 33 height 30
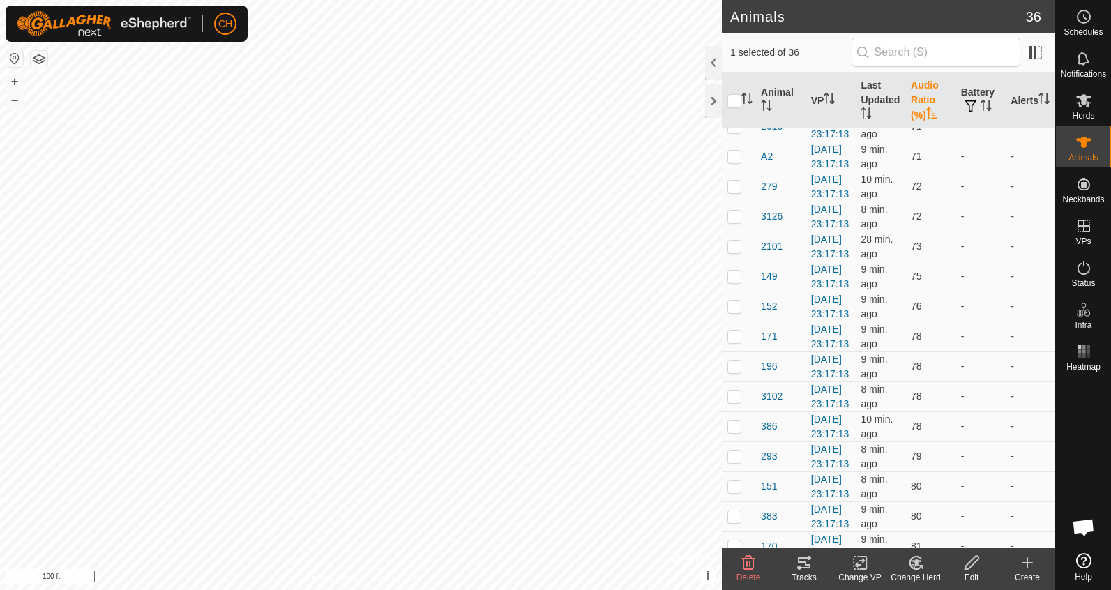
click at [737, 12] on p-checkbox at bounding box center [734, 6] width 14 height 11
checkbox input "false"
click at [1026, 97] on th "Alerts" at bounding box center [1030, 101] width 50 height 56
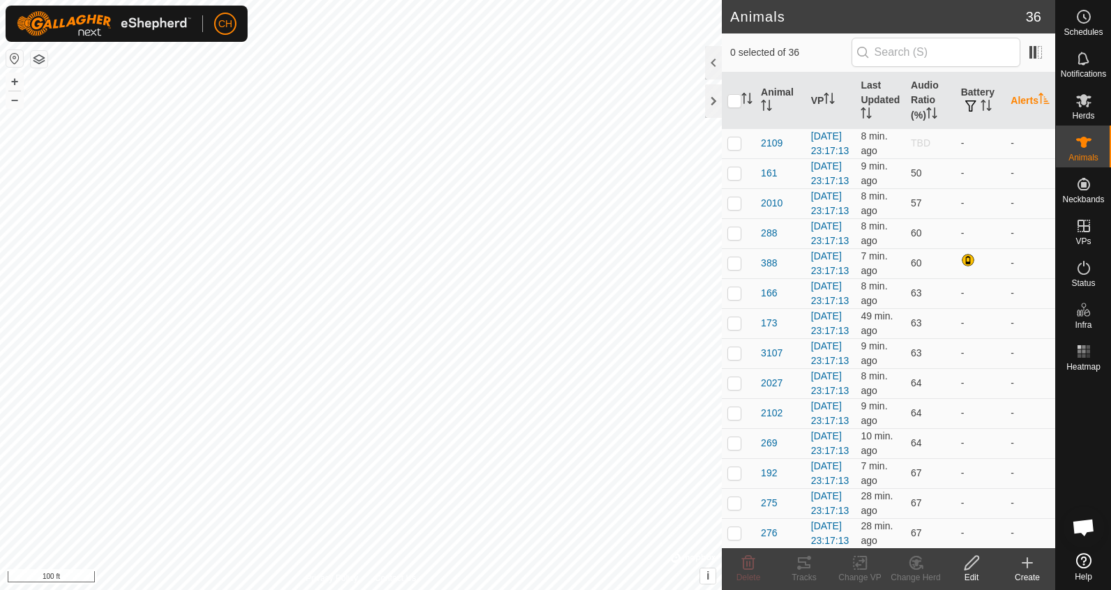
click at [1025, 97] on th "Alerts" at bounding box center [1030, 101] width 50 height 56
click at [761, 100] on icon "Activate to sort" at bounding box center [766, 105] width 11 height 11
click at [927, 96] on th "Audio Ratio (%)" at bounding box center [930, 101] width 50 height 56
